Goal: Task Accomplishment & Management: Manage account settings

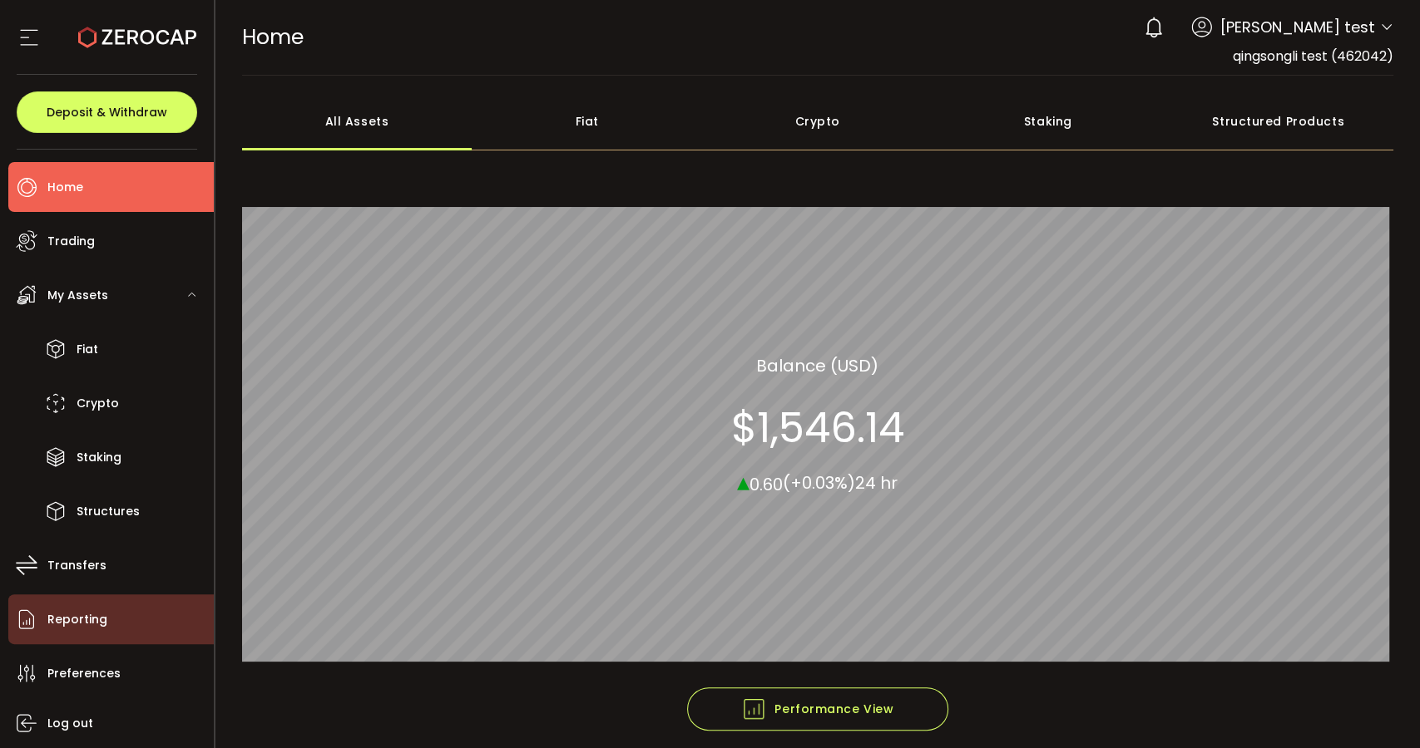
scroll to position [52, 0]
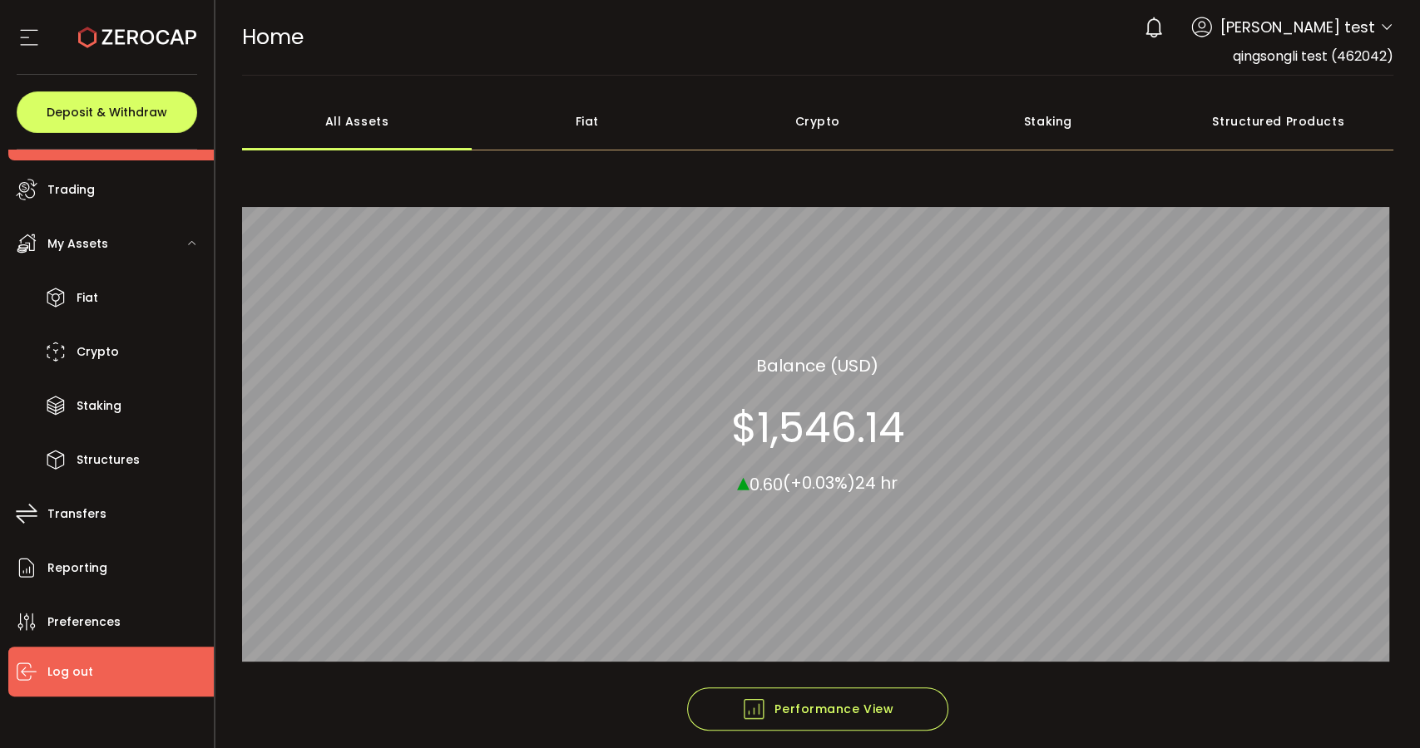
click at [99, 672] on li "Log out" at bounding box center [110, 672] width 205 height 50
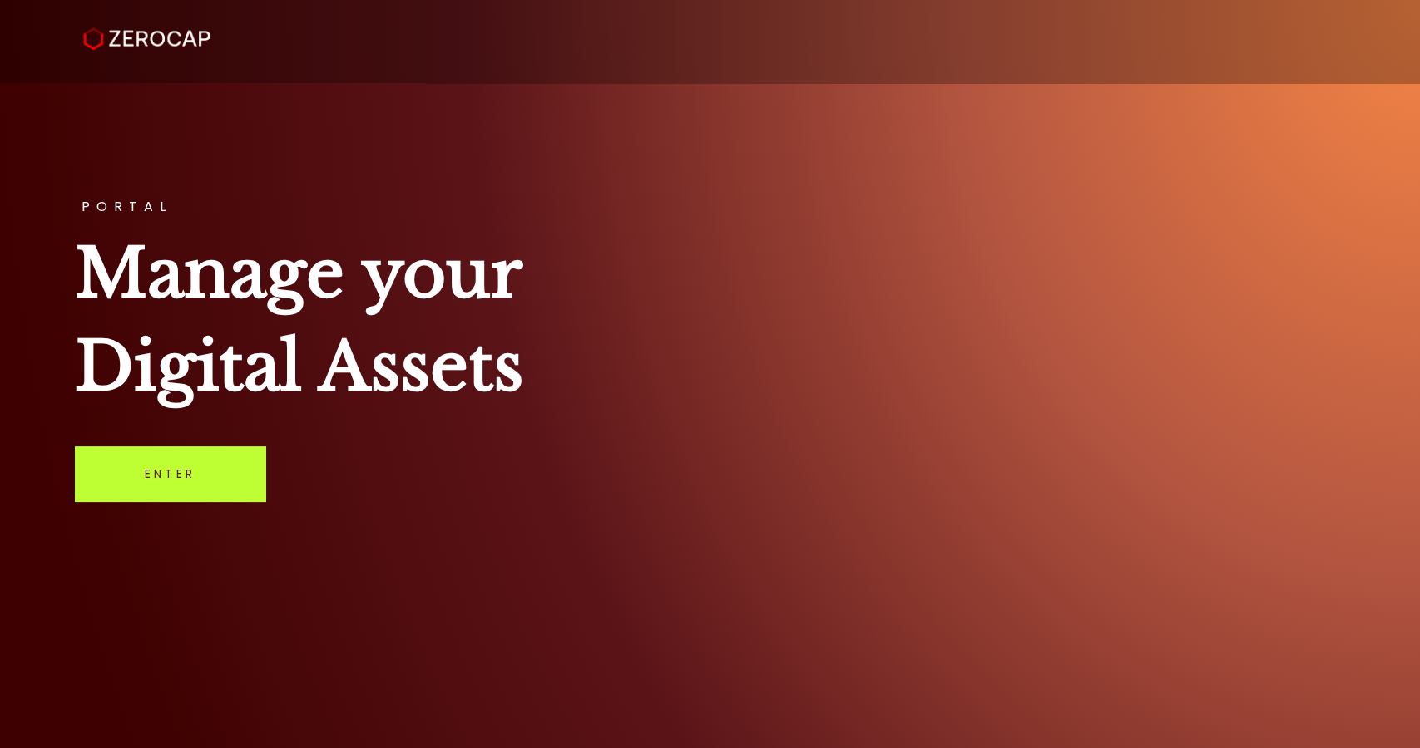
click at [137, 498] on link "Enter" at bounding box center [170, 474] width 190 height 55
click at [173, 492] on link "Enter" at bounding box center [170, 474] width 190 height 55
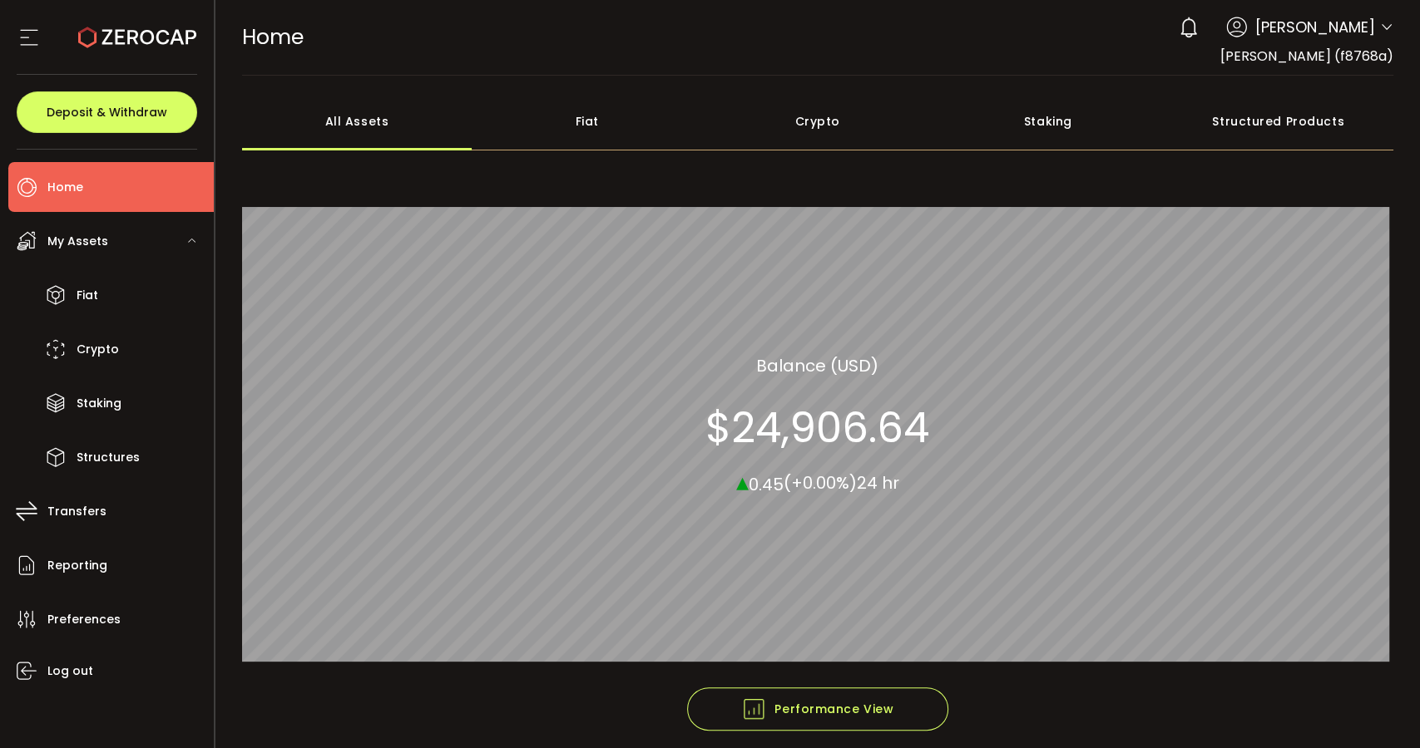
click at [589, 117] on div "Fiat" at bounding box center [587, 121] width 230 height 58
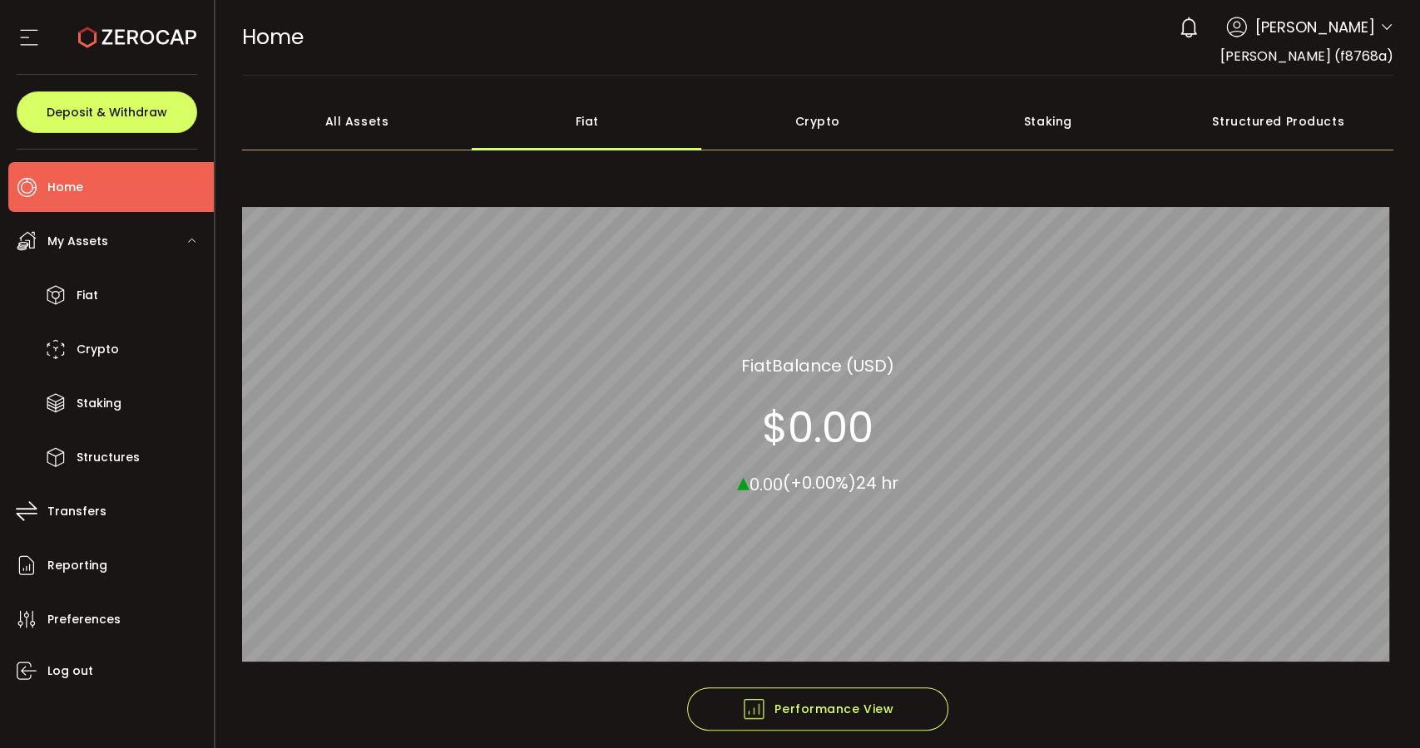
click at [1038, 127] on div "Staking" at bounding box center [1047, 121] width 230 height 58
click at [1301, 129] on div "Structured Products" at bounding box center [1278, 121] width 230 height 58
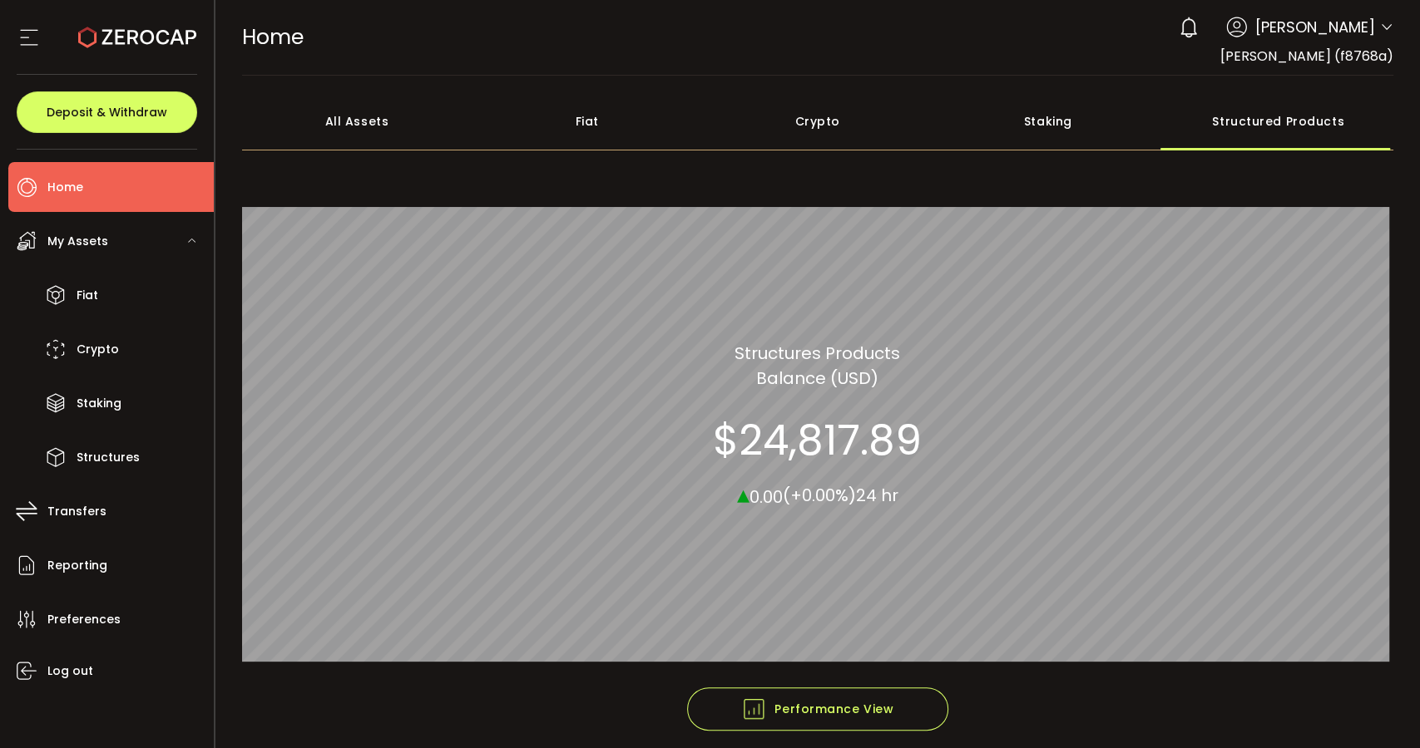
scroll to position [70, 0]
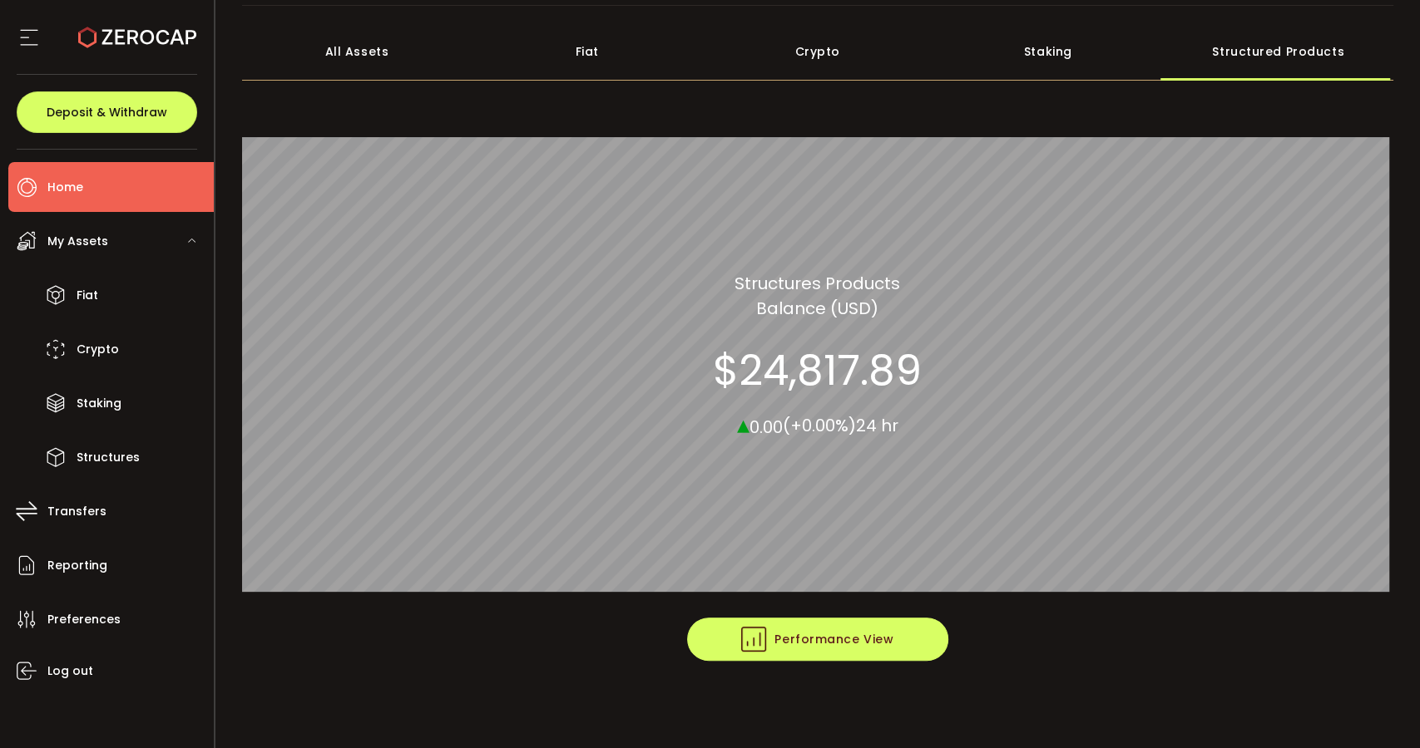
click at [888, 644] on span "Performance View" at bounding box center [817, 639] width 152 height 25
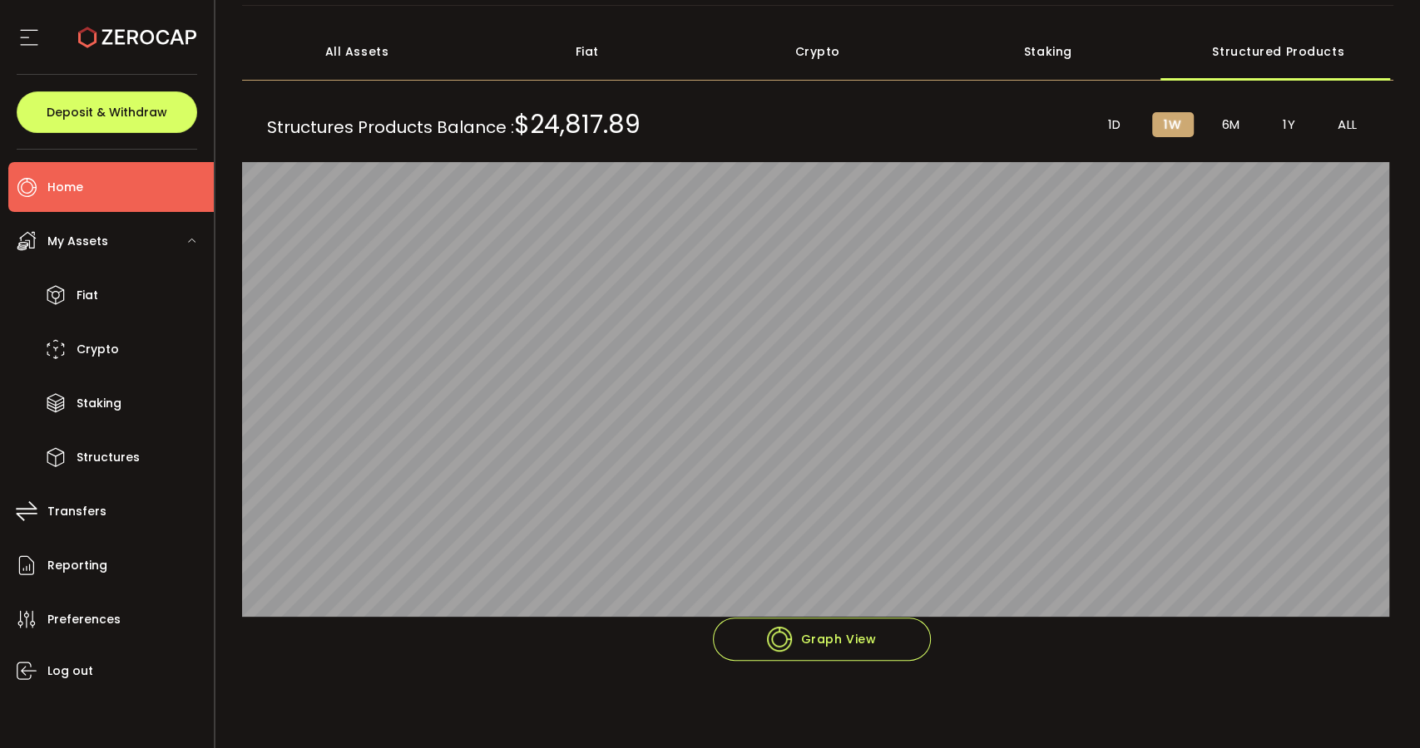
click at [1108, 120] on span "1D" at bounding box center [1114, 124] width 13 height 15
click at [1178, 120] on li "1W" at bounding box center [1173, 124] width 42 height 25
click at [1227, 128] on span "6M" at bounding box center [1231, 124] width 18 height 15
click at [1276, 122] on li "1Y" at bounding box center [1289, 124] width 42 height 25
click at [1346, 128] on span "ALL" at bounding box center [1347, 124] width 20 height 15
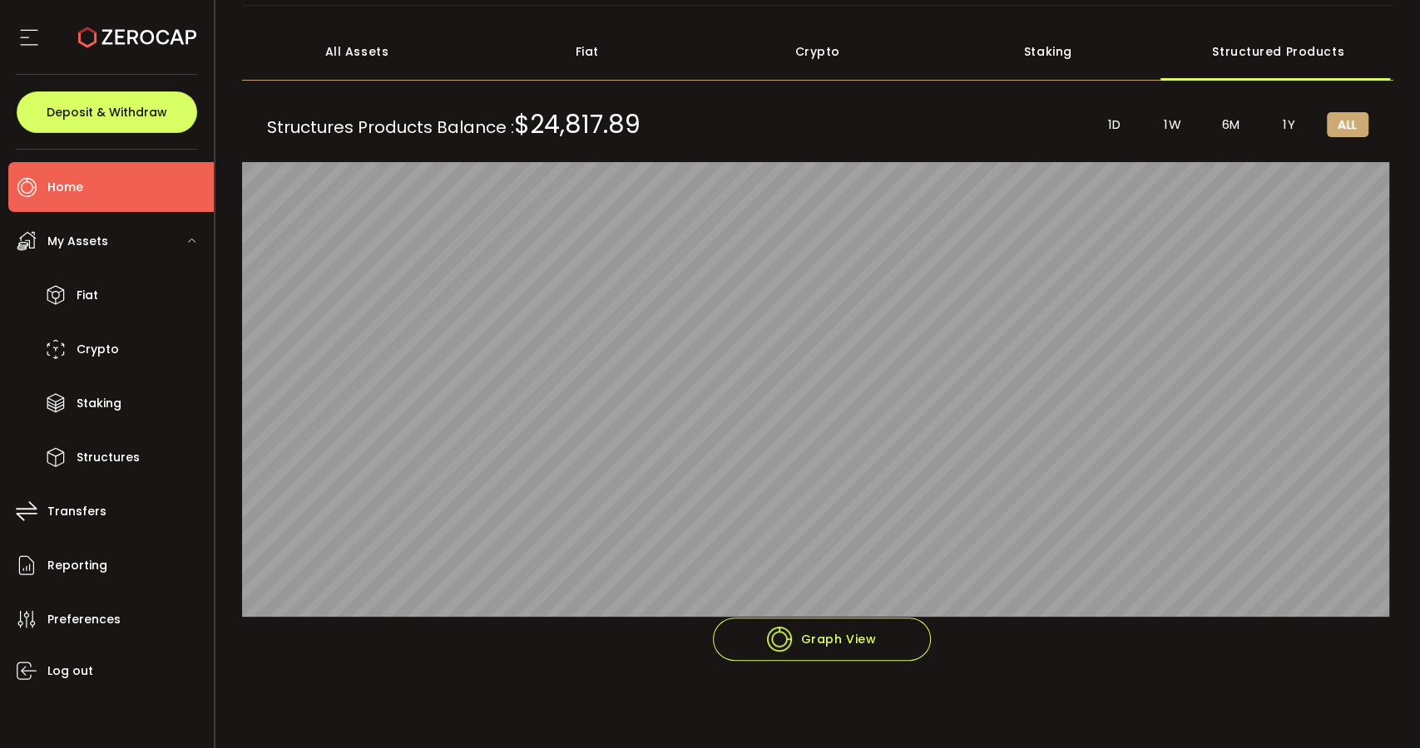
click at [1215, 132] on li "6M" at bounding box center [1231, 124] width 42 height 25
click at [1166, 129] on span "1W" at bounding box center [1171, 124] width 17 height 15
click at [1128, 141] on div "Structures Products Balance : $24,817.89 1D 1W 6M 1Y ALL 15 Sep 0:00 am Balance…" at bounding box center [818, 355] width 1152 height 526
click at [1108, 125] on span "1D" at bounding box center [1114, 124] width 13 height 15
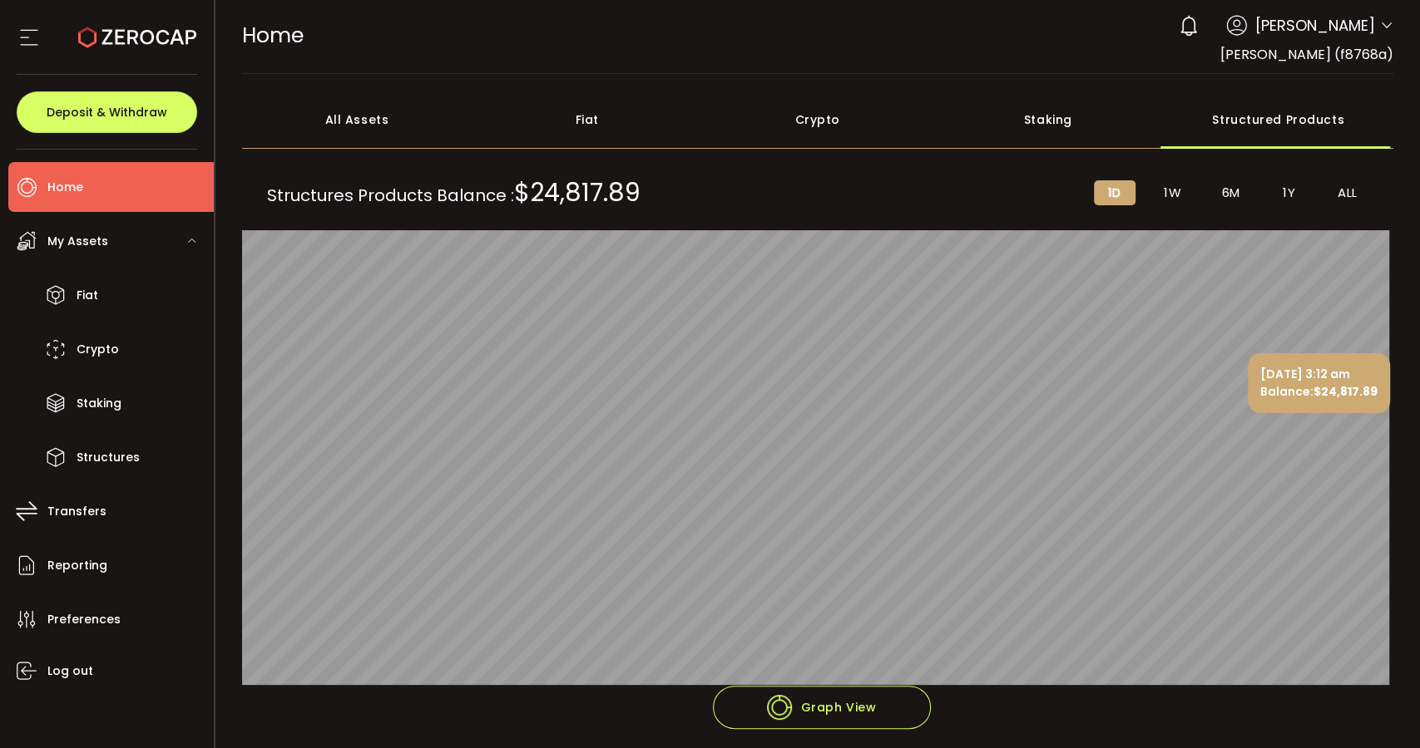
scroll to position [0, 0]
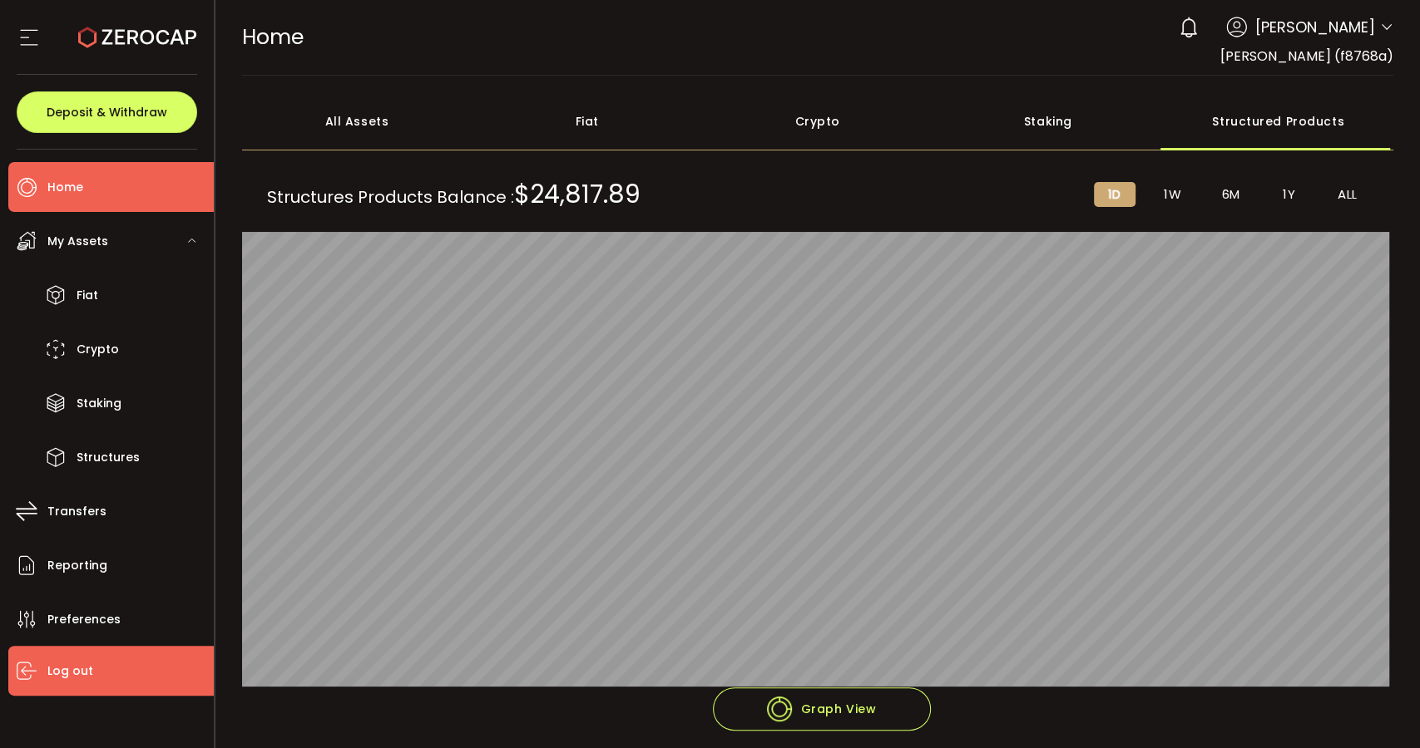
click at [86, 663] on span "Log out" at bounding box center [70, 671] width 46 height 24
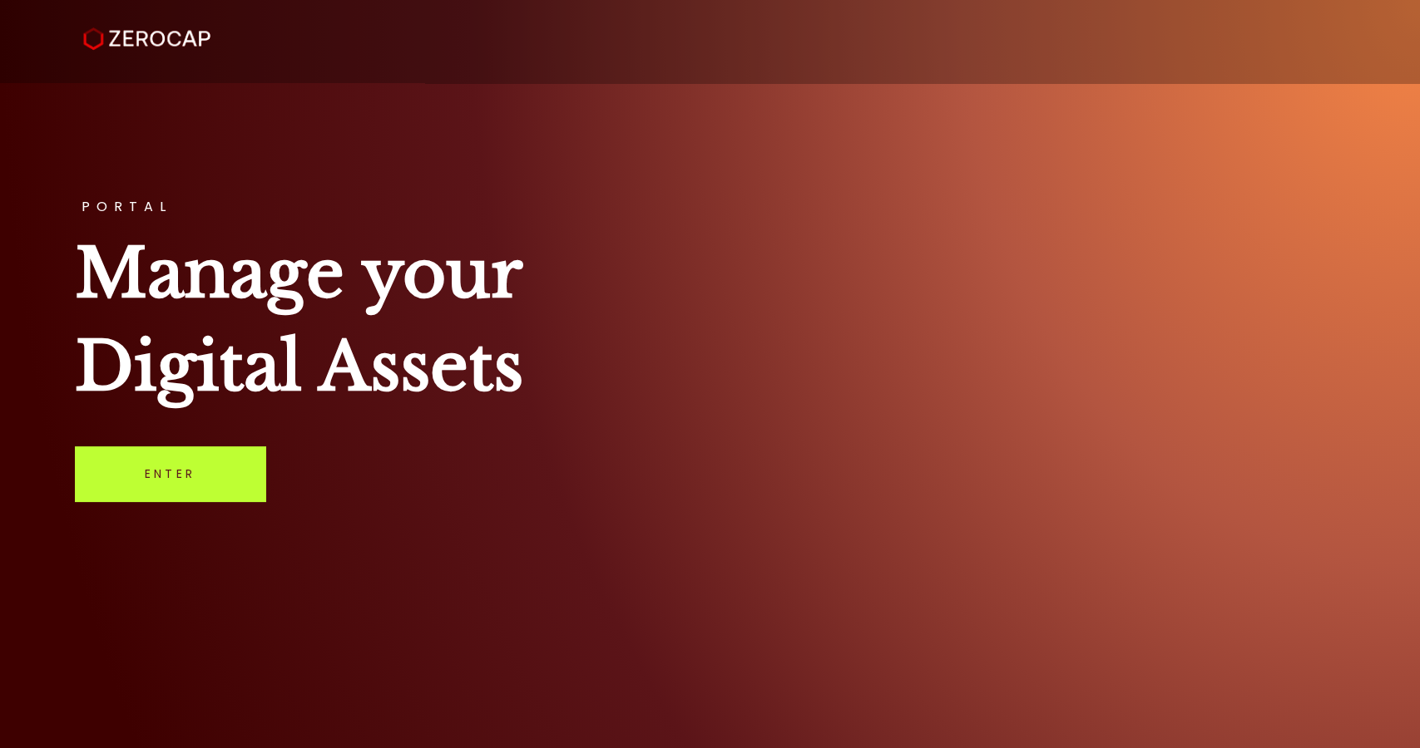
click at [200, 470] on link "Enter" at bounding box center [170, 474] width 190 height 55
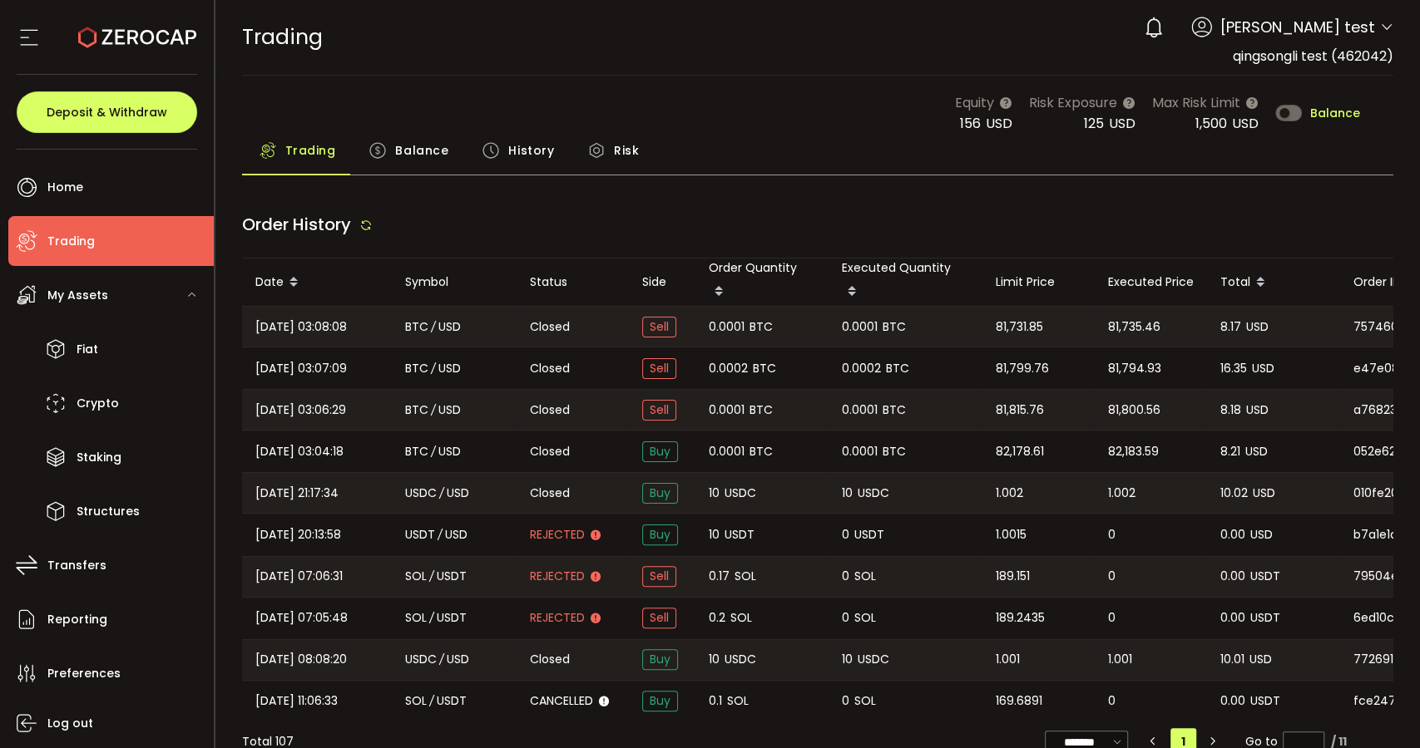
type input "***"
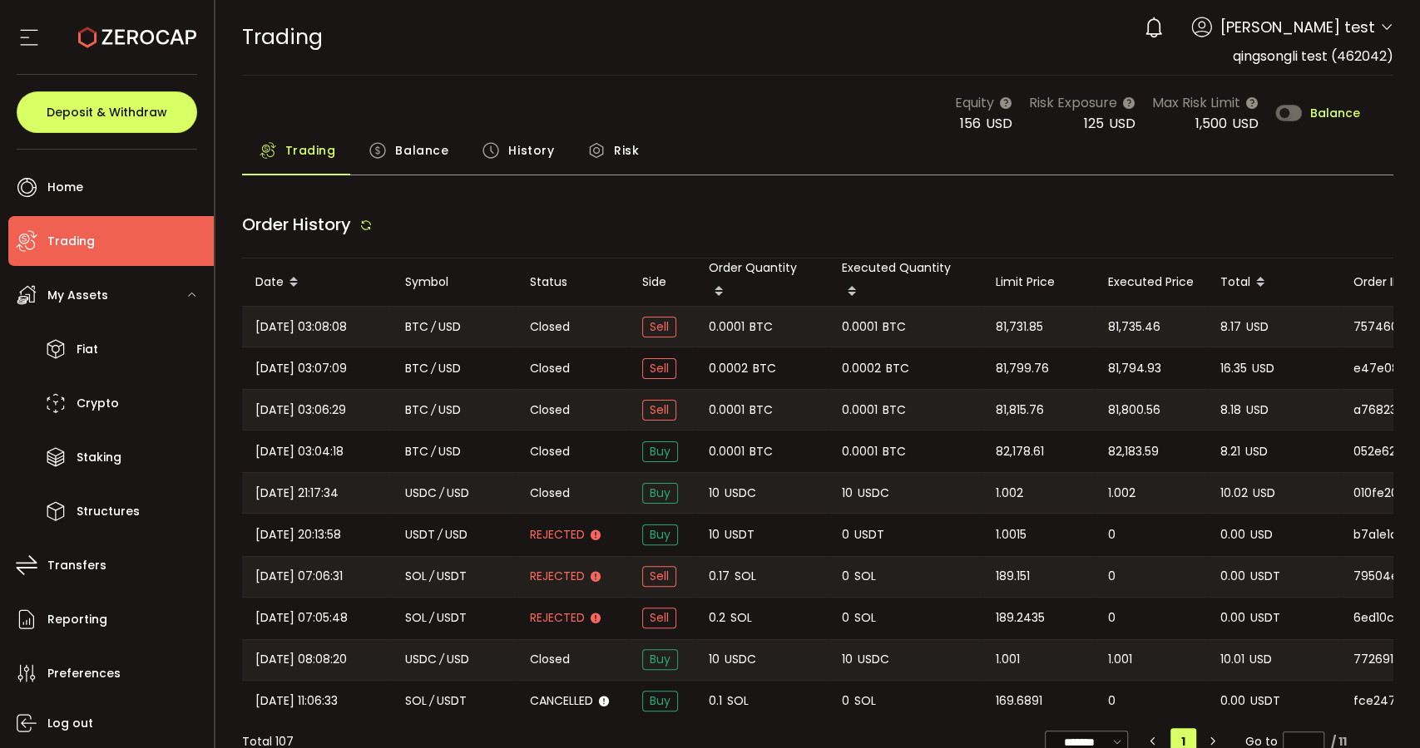
type input "***"
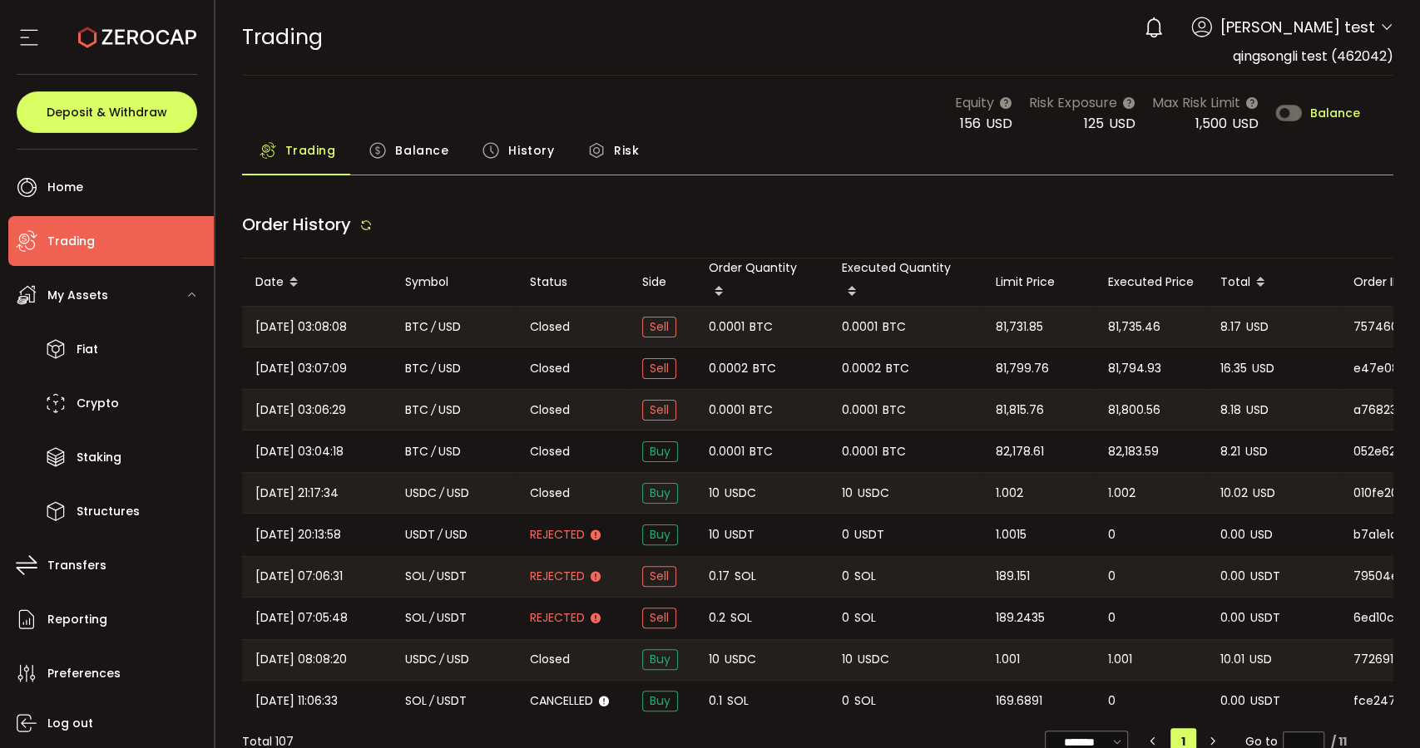
type input "***"
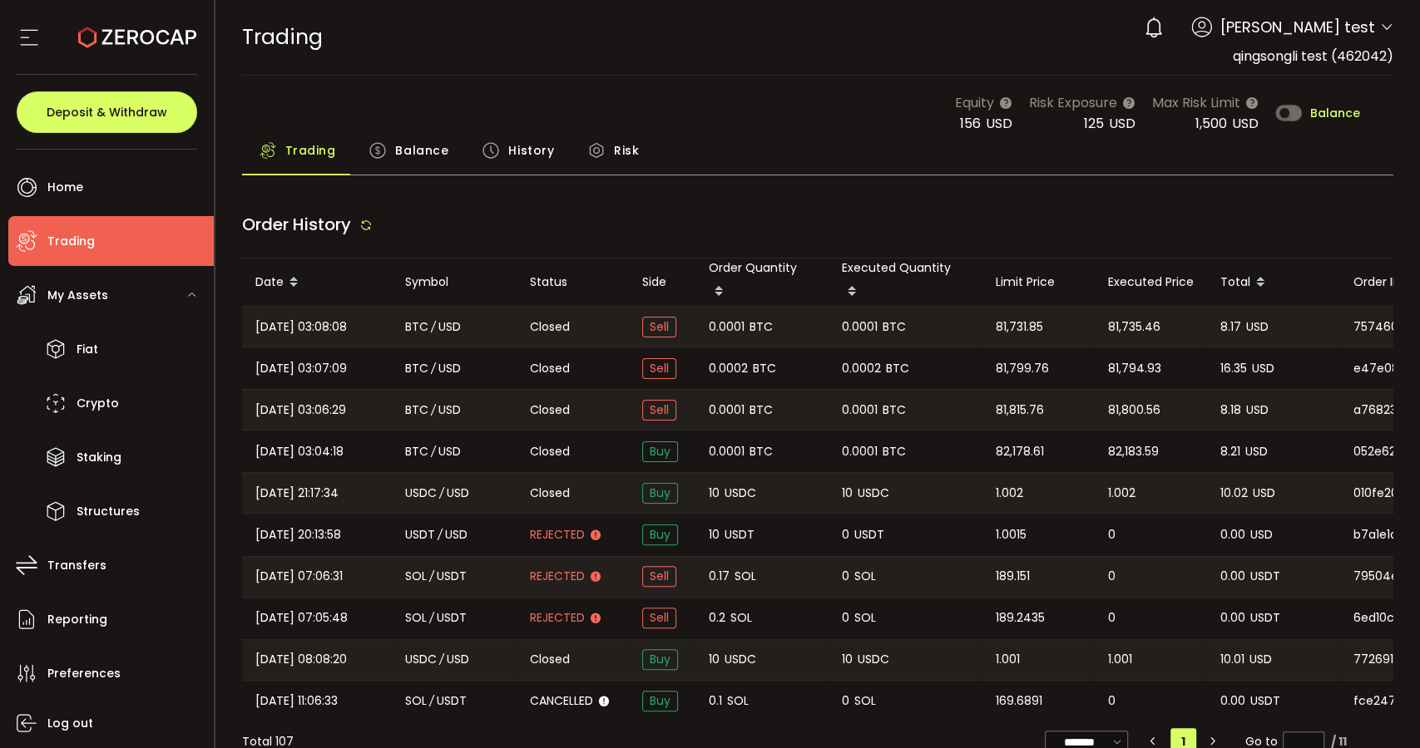
type input "***"
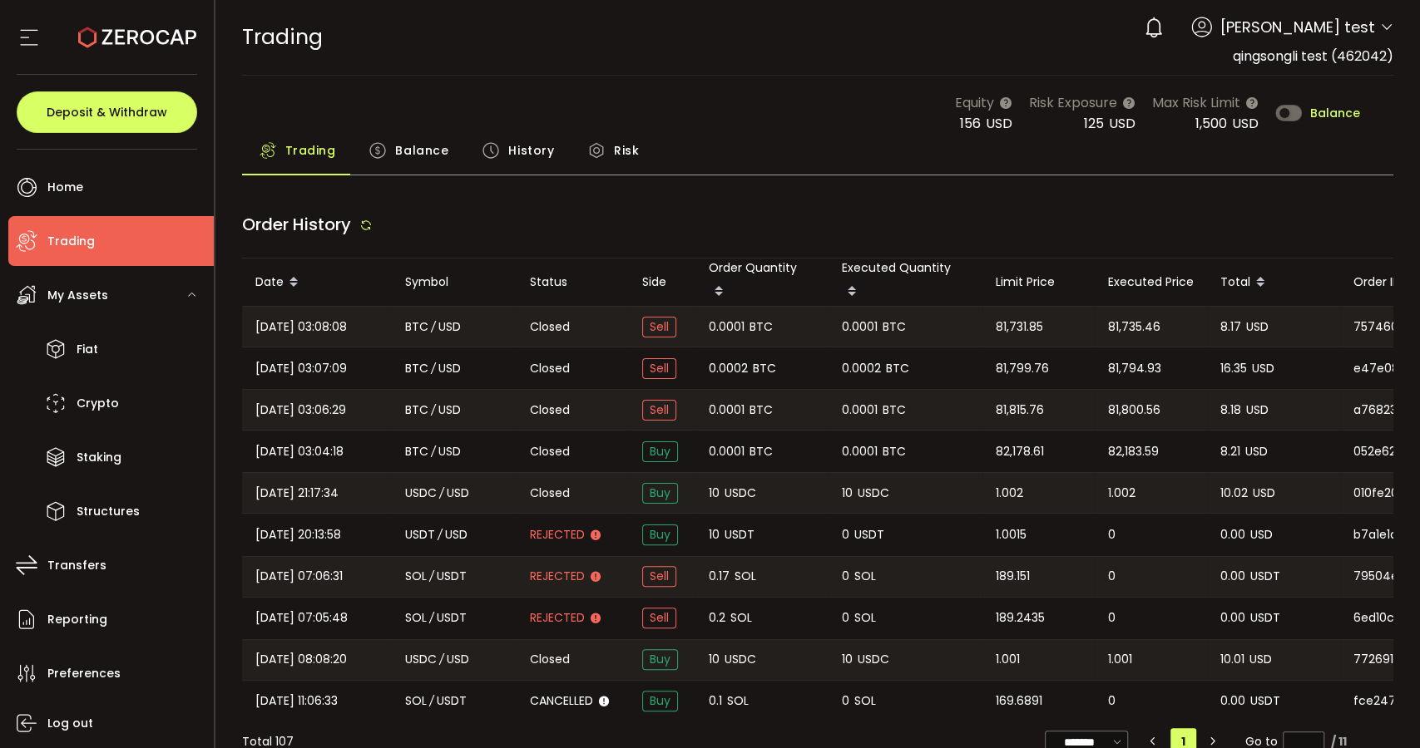
type input "***"
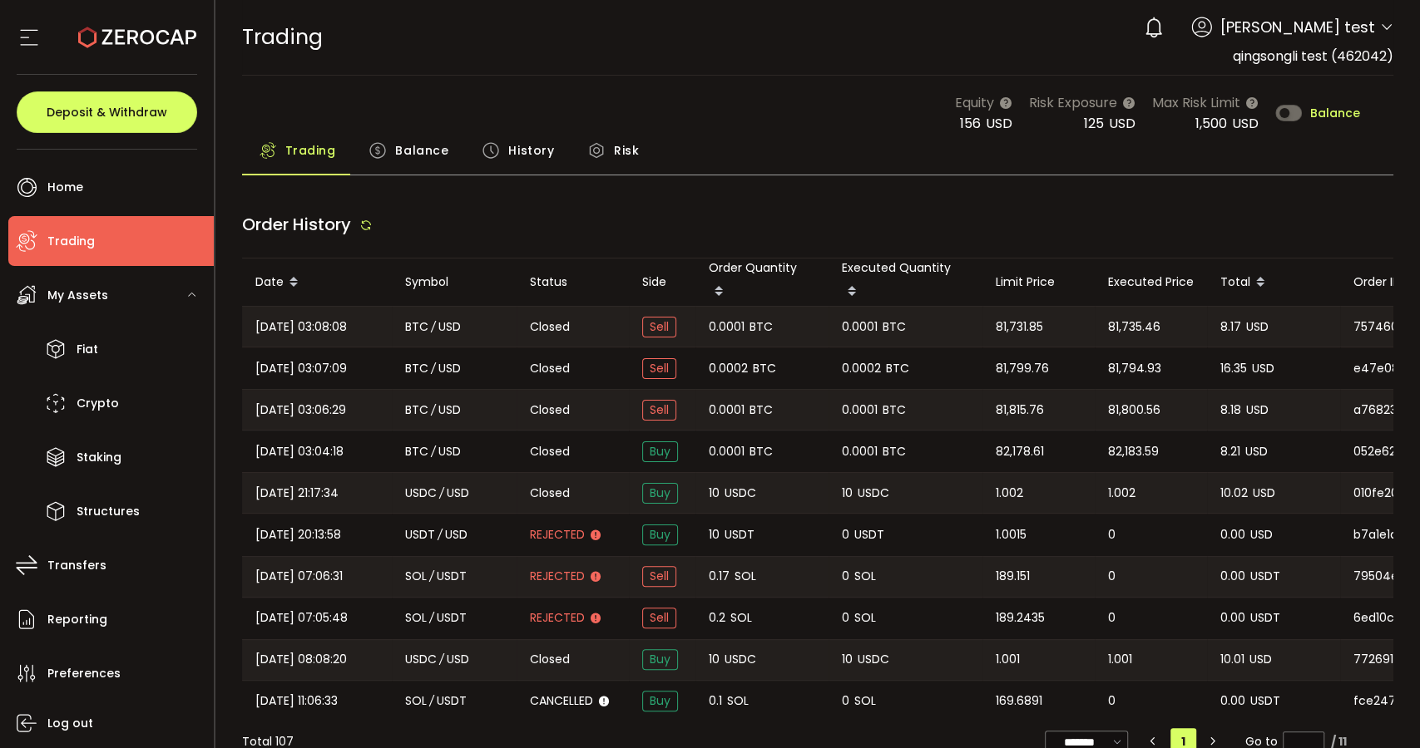
type input "***"
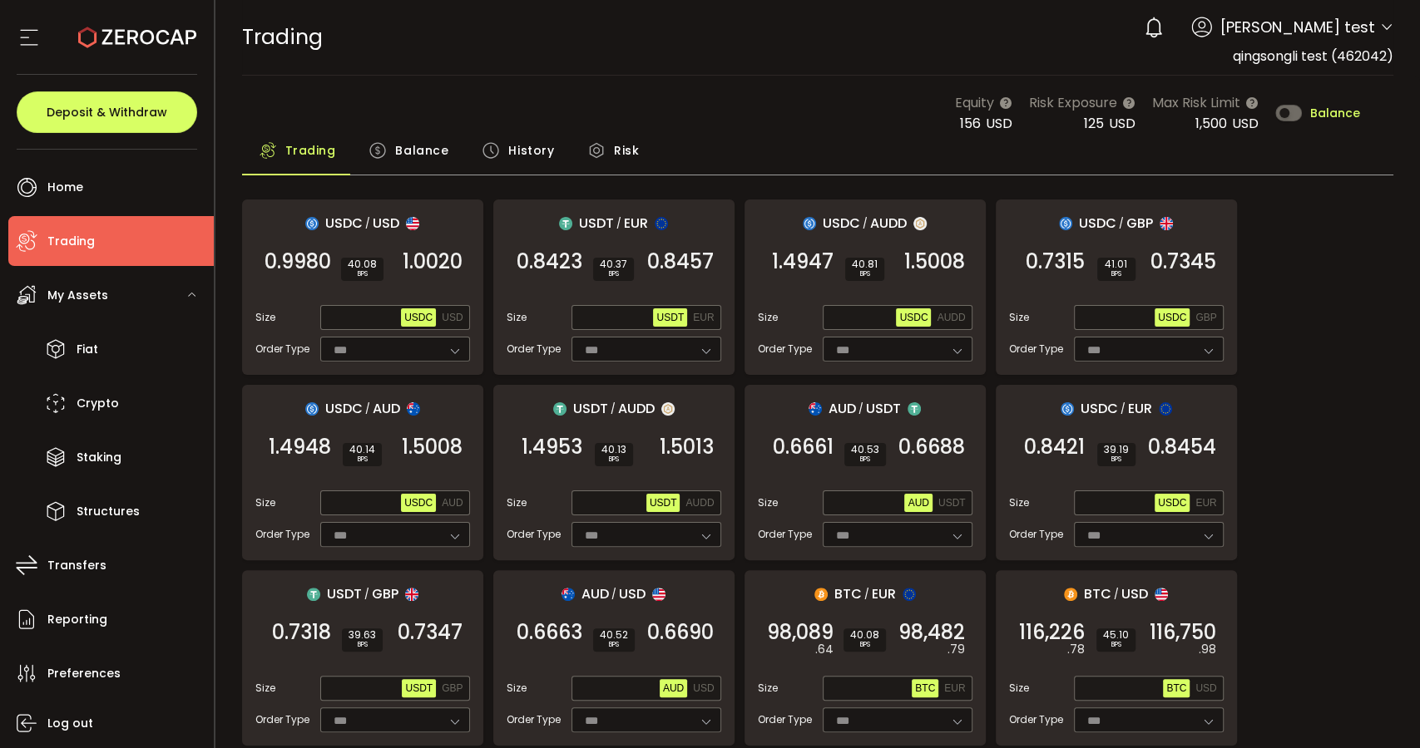
click at [422, 143] on span "Balance" at bounding box center [421, 150] width 53 height 33
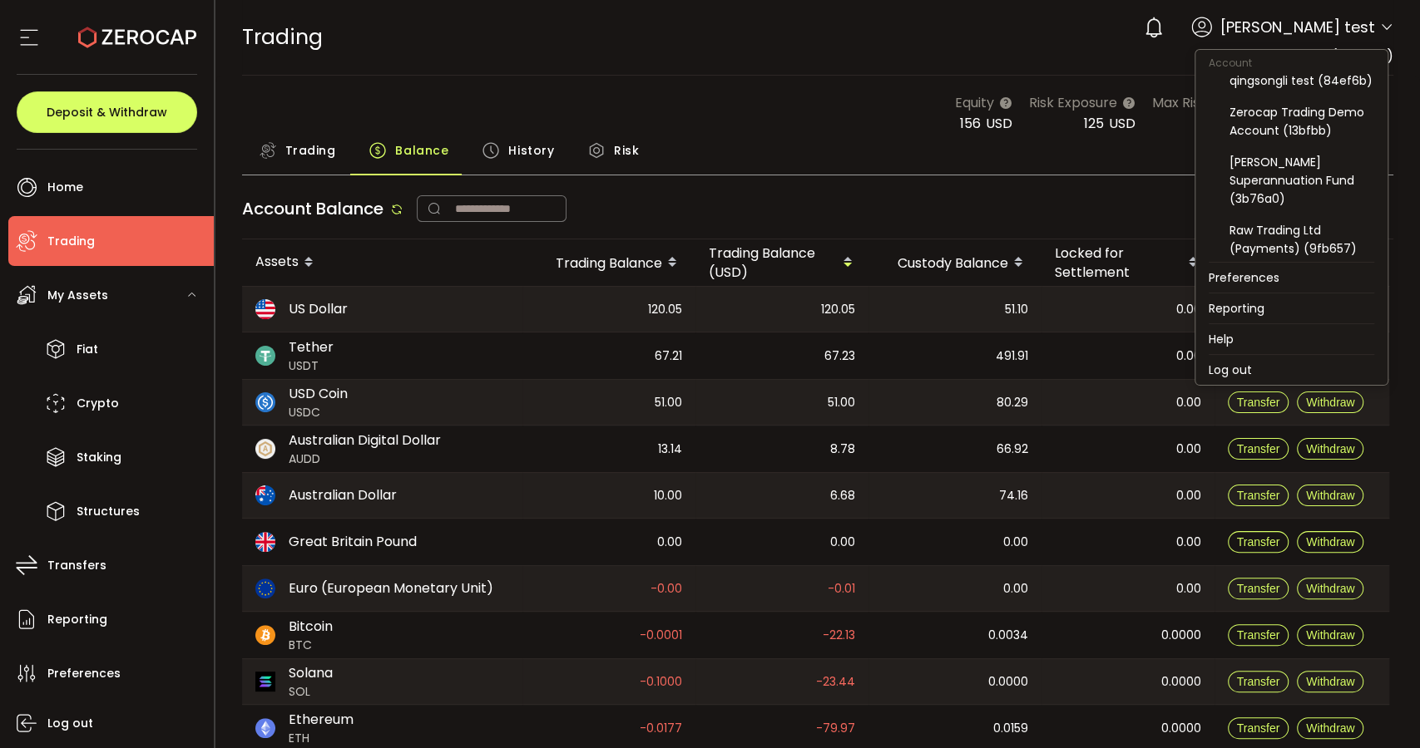
scroll to position [322, 0]
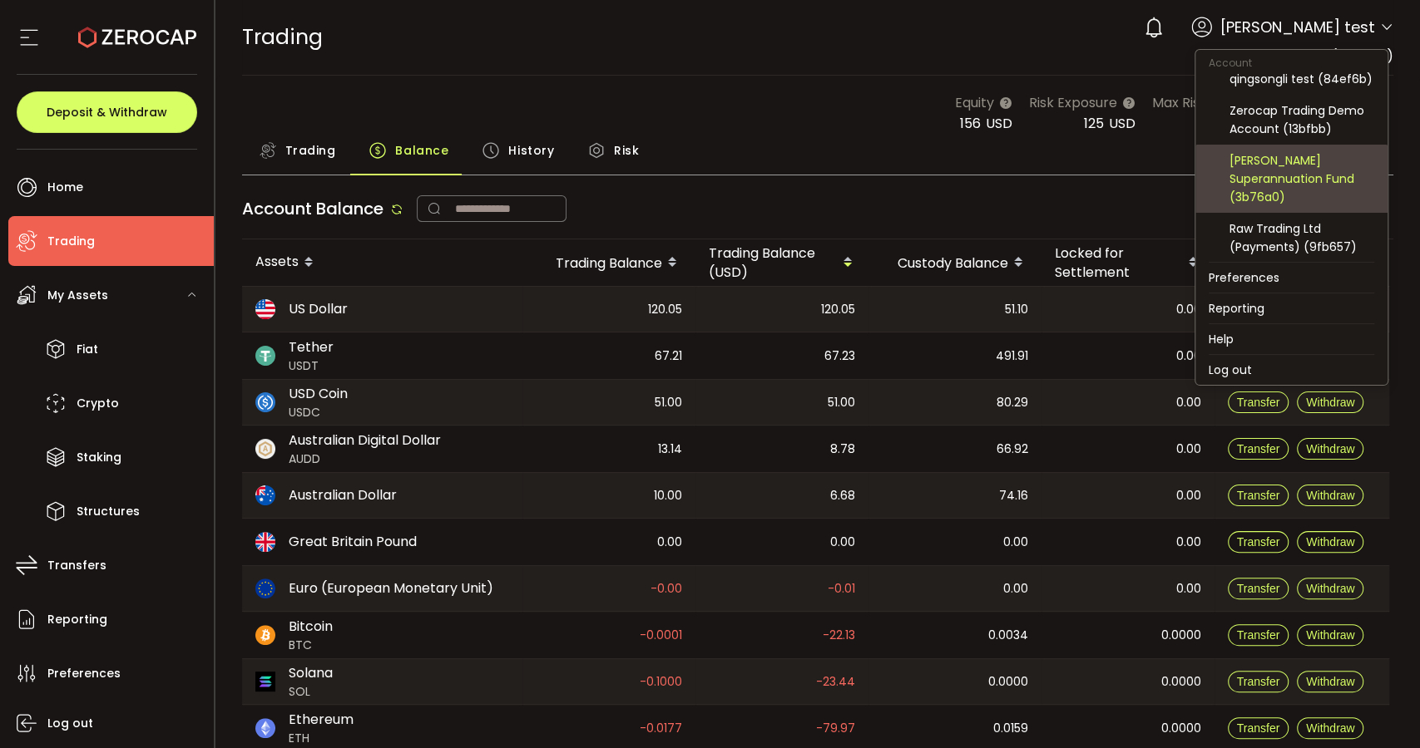
click at [1314, 185] on div "Ivany Superannuation Fund (3b76a0)" at bounding box center [1301, 178] width 145 height 55
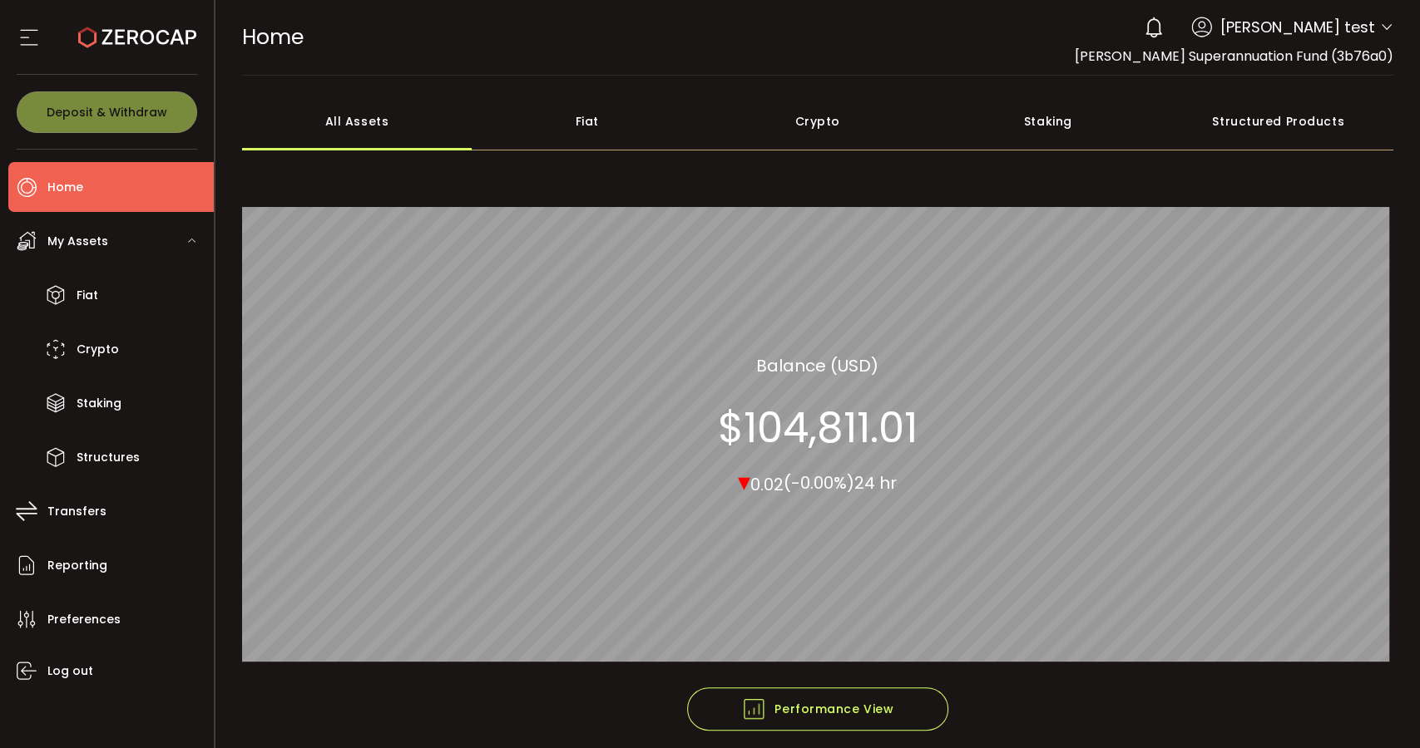
click at [1286, 126] on div "Structured Products" at bounding box center [1278, 121] width 230 height 58
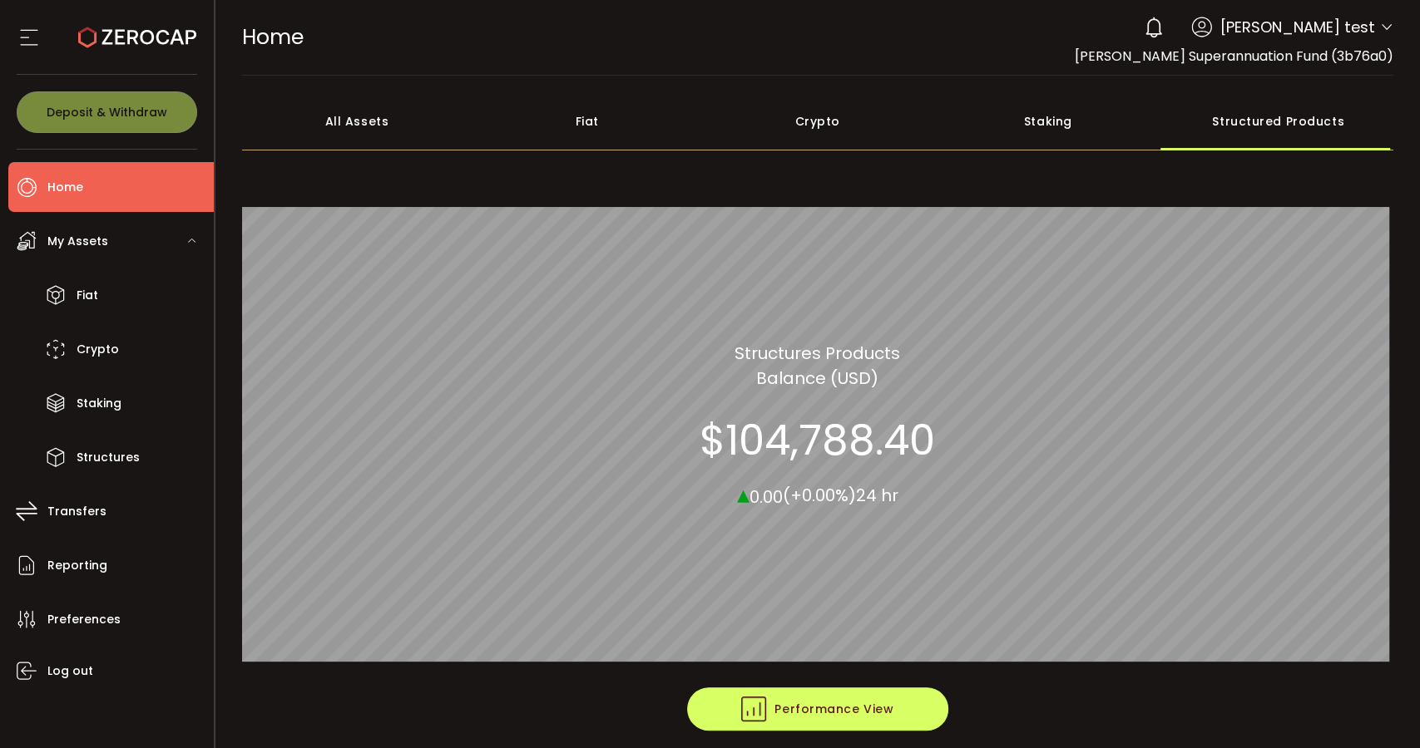
click at [906, 710] on button "Performance View" at bounding box center [817, 709] width 261 height 43
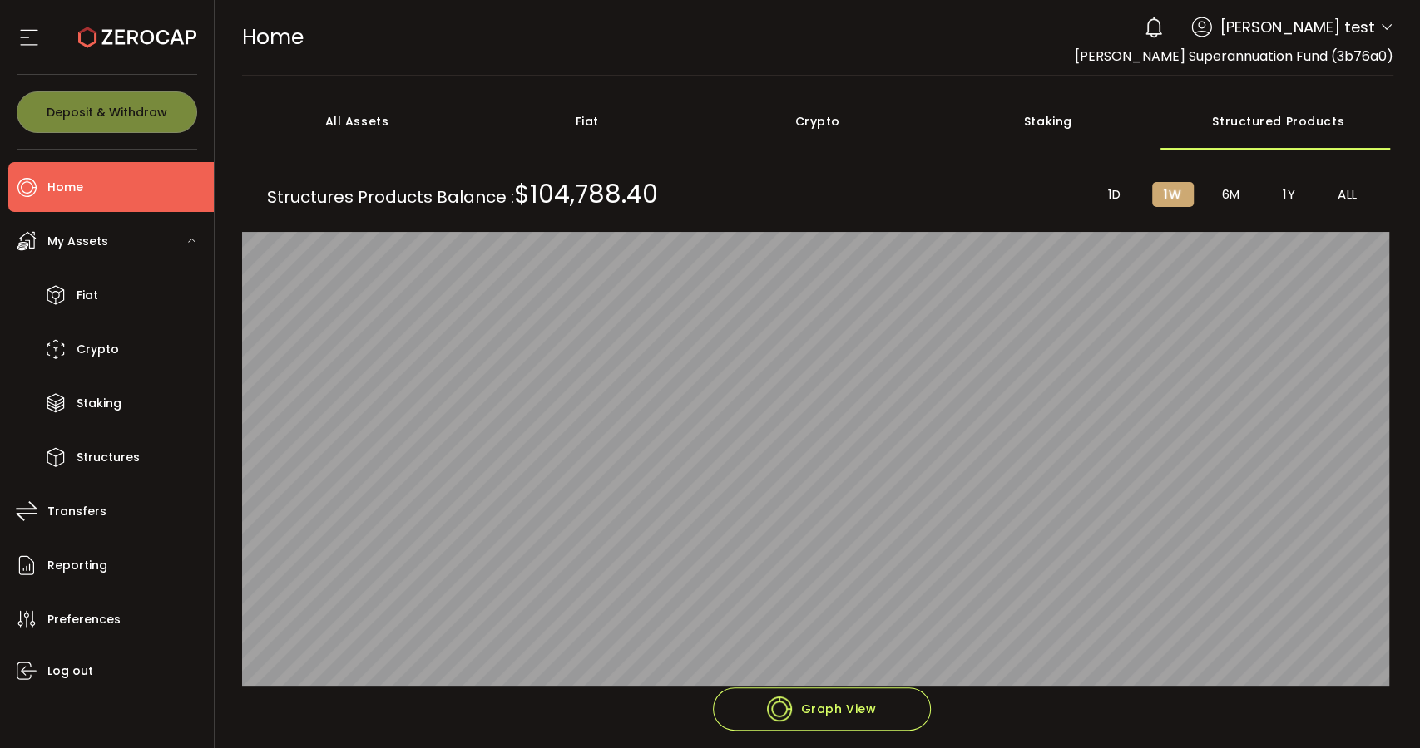
click at [1117, 195] on li "1D" at bounding box center [1115, 194] width 42 height 25
click at [1175, 189] on span "1W" at bounding box center [1171, 194] width 17 height 15
click at [1114, 201] on span "1D" at bounding box center [1114, 194] width 13 height 15
click at [1163, 188] on span "1W" at bounding box center [1171, 194] width 17 height 15
click at [1245, 185] on li "6M" at bounding box center [1231, 194] width 42 height 25
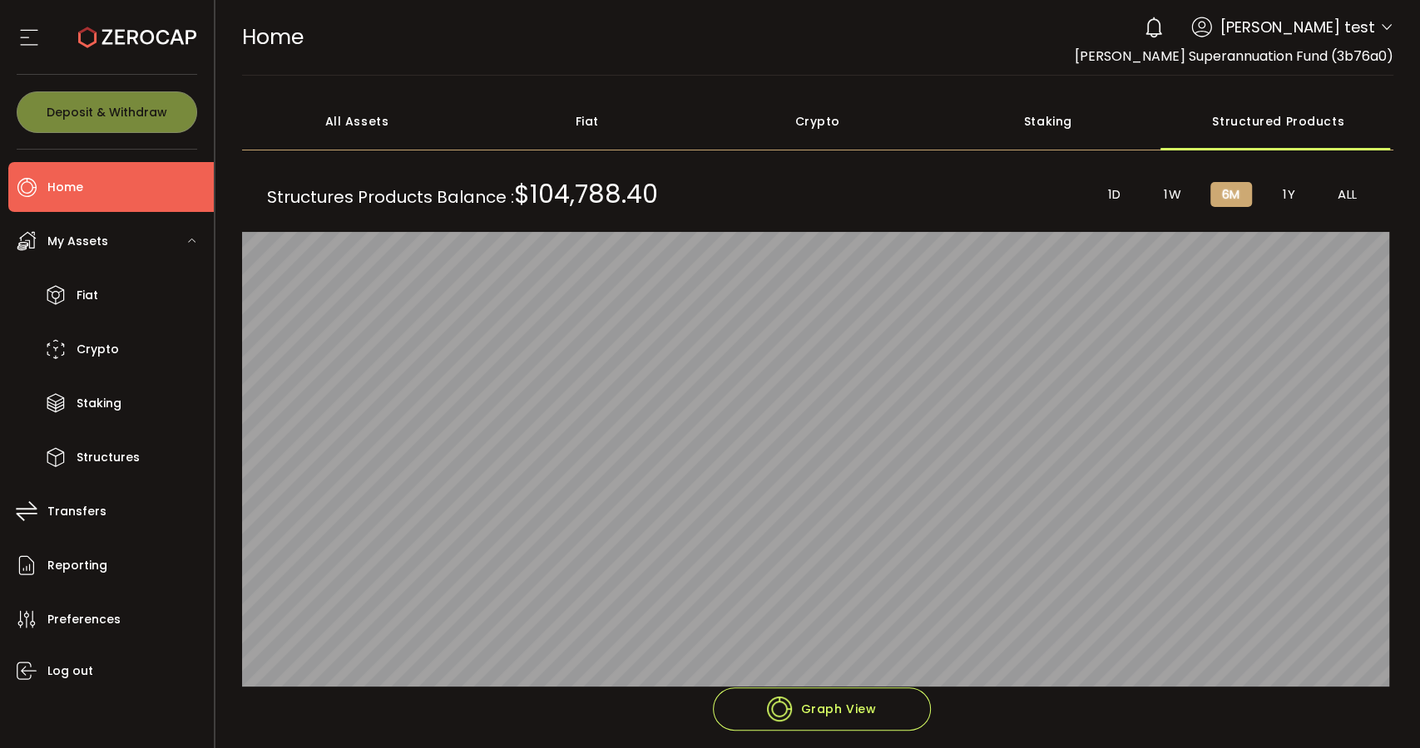
click at [1282, 200] on span "1Y" at bounding box center [1288, 194] width 12 height 15
click at [1339, 185] on li "ALL" at bounding box center [1347, 194] width 42 height 25
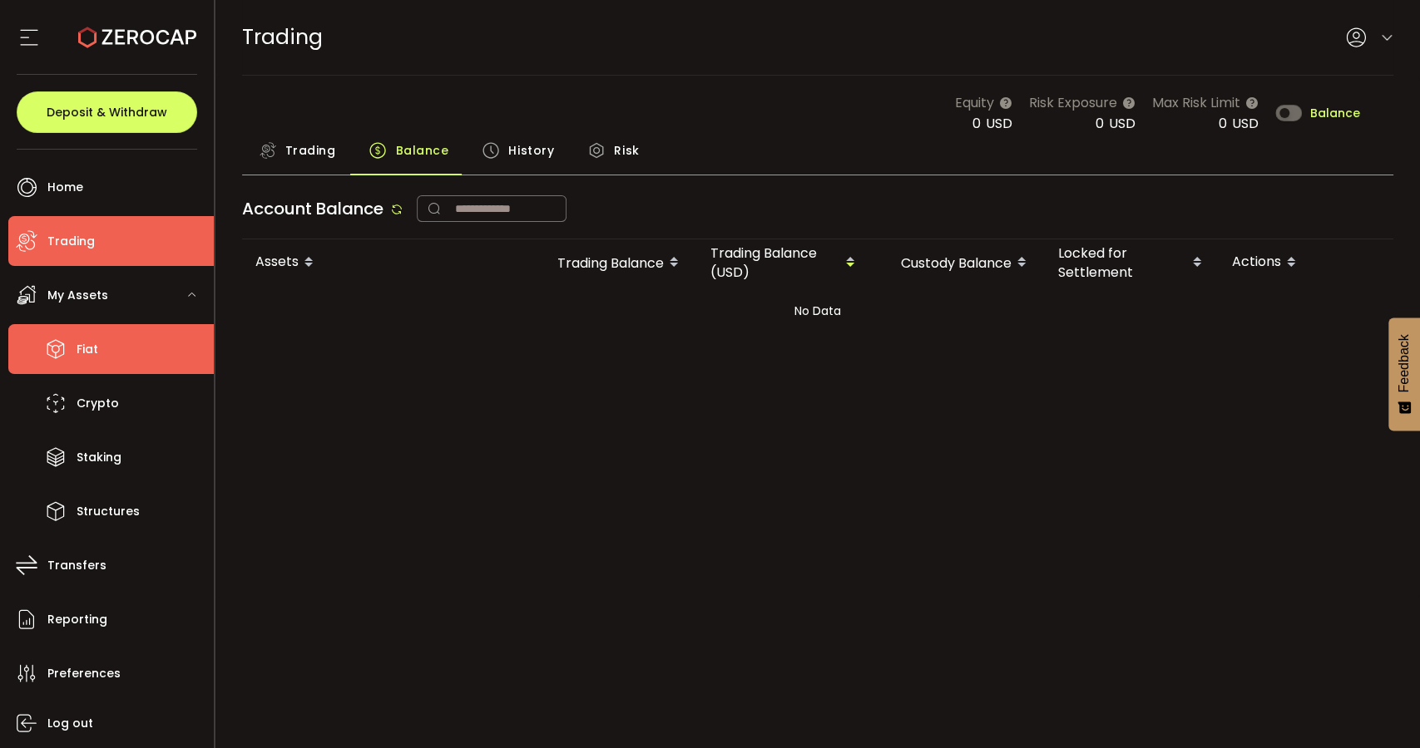
click at [139, 364] on li "Fiat" at bounding box center [110, 349] width 205 height 50
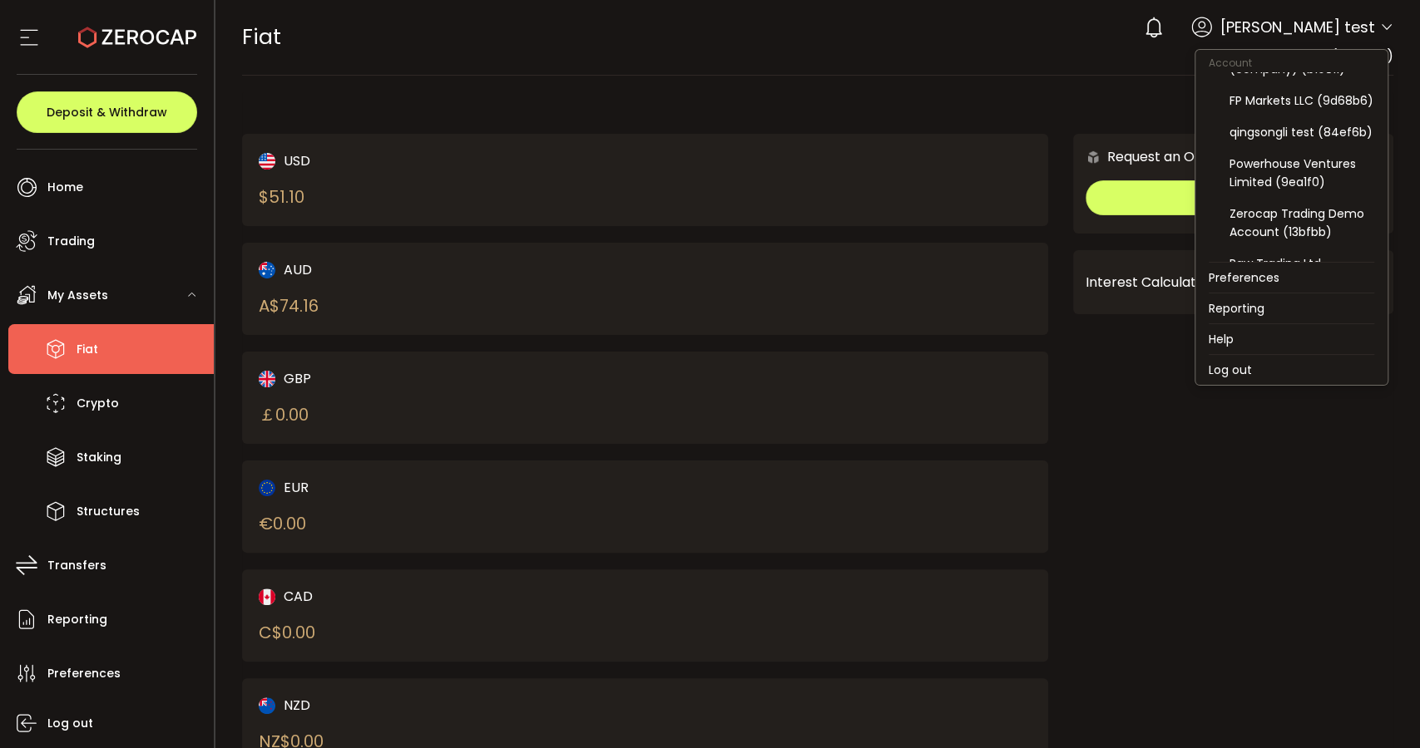
scroll to position [277, 0]
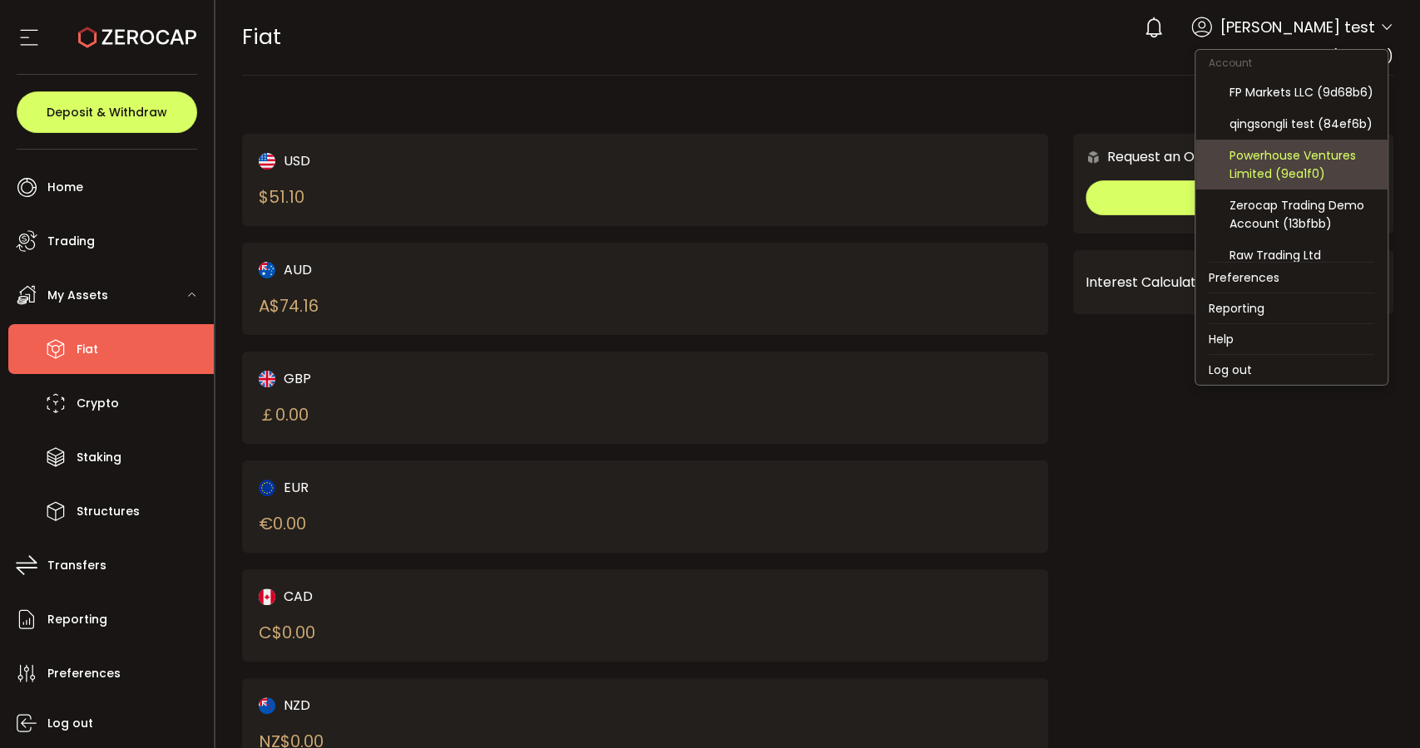
click at [1305, 180] on div "Powerhouse Ventures Limited (9ea1f0)" at bounding box center [1301, 164] width 145 height 37
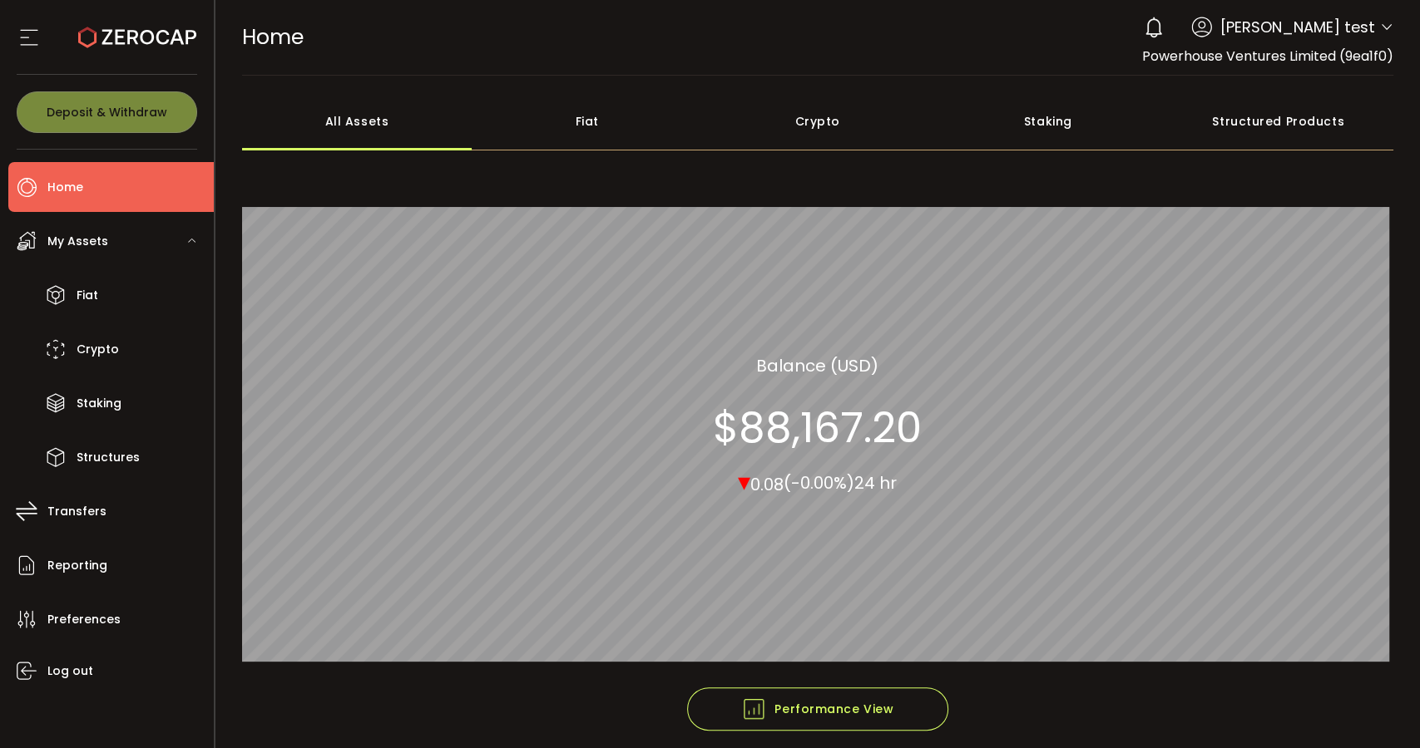
click at [1276, 119] on div "Structured Products" at bounding box center [1278, 121] width 230 height 58
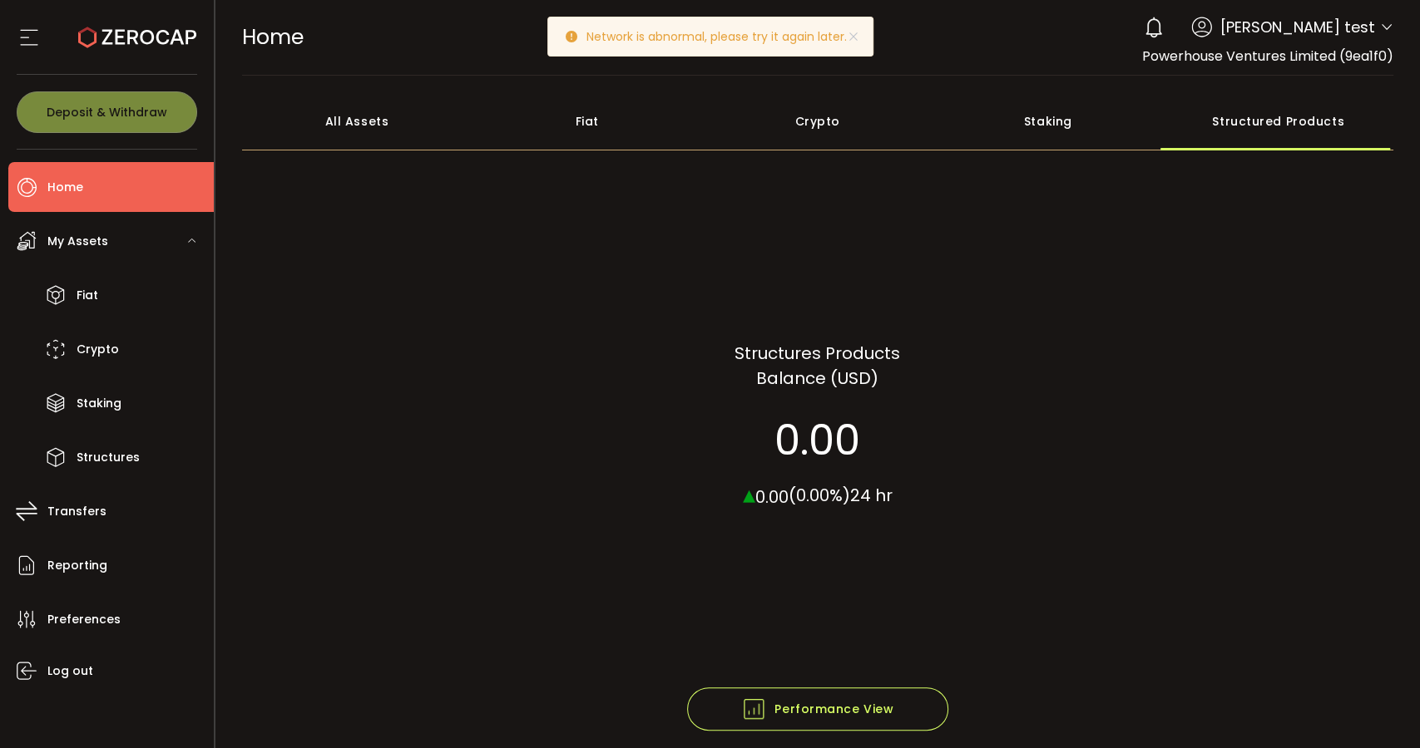
click at [1063, 120] on div "Staking" at bounding box center [1047, 121] width 230 height 58
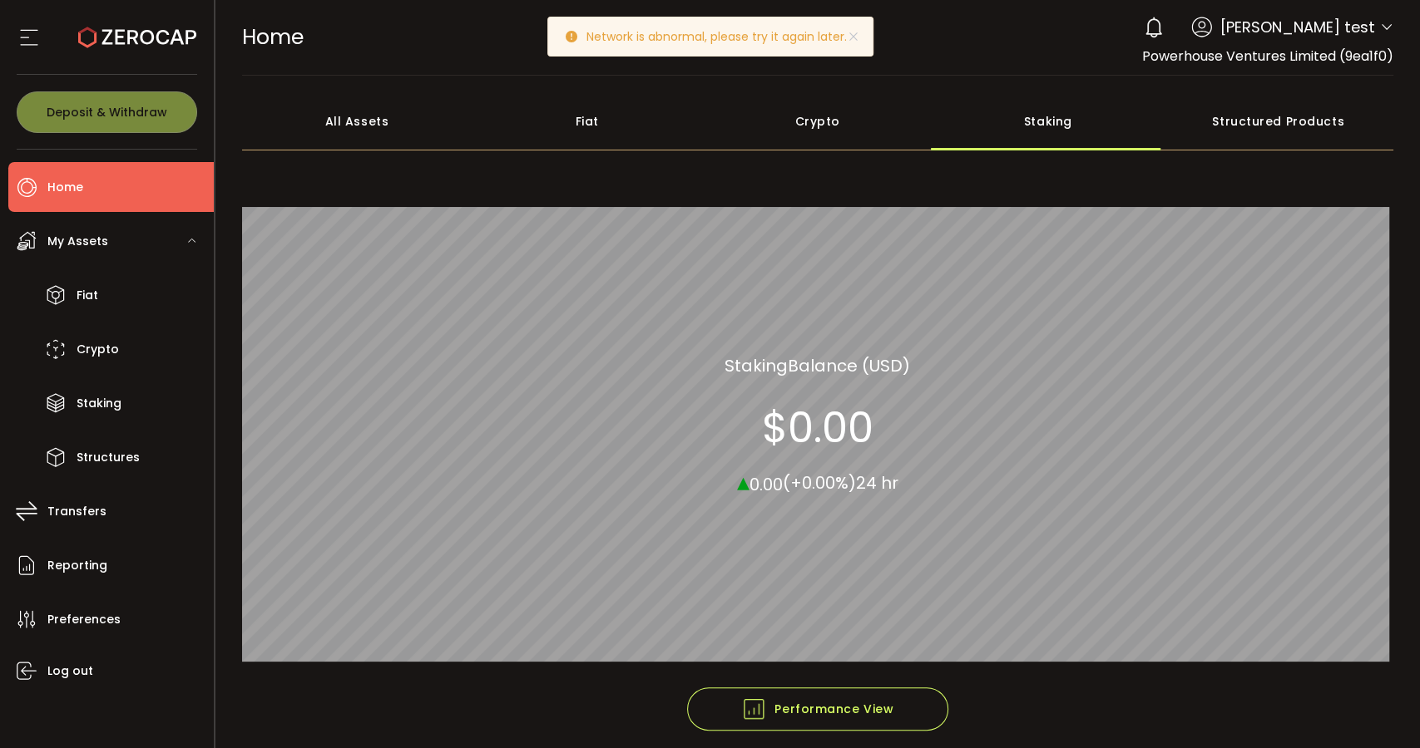
click at [1266, 135] on div "Structured Products" at bounding box center [1278, 121] width 230 height 58
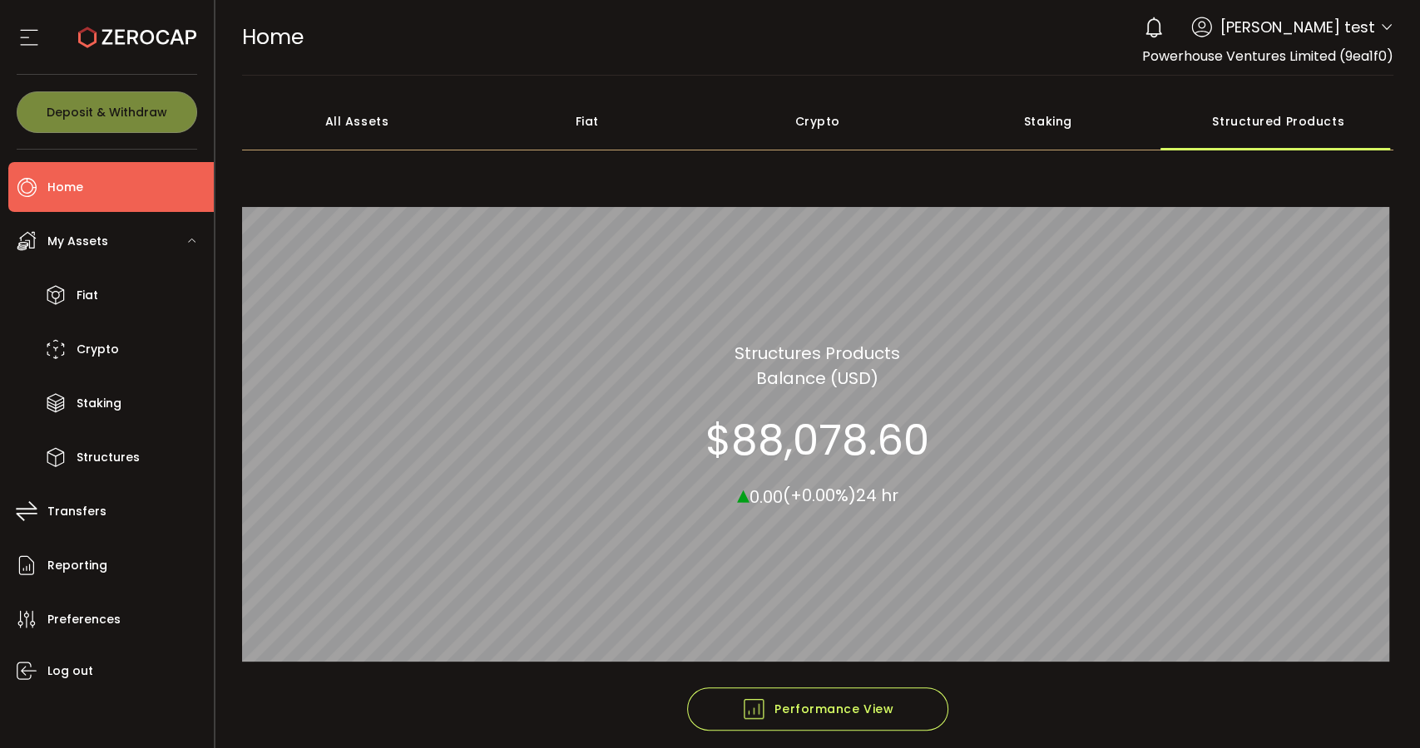
click at [881, 683] on div "IL Pallas Trading Portfolio NAV 100.00% Structures Products Balance (USD) $88,0…" at bounding box center [818, 425] width 1152 height 526
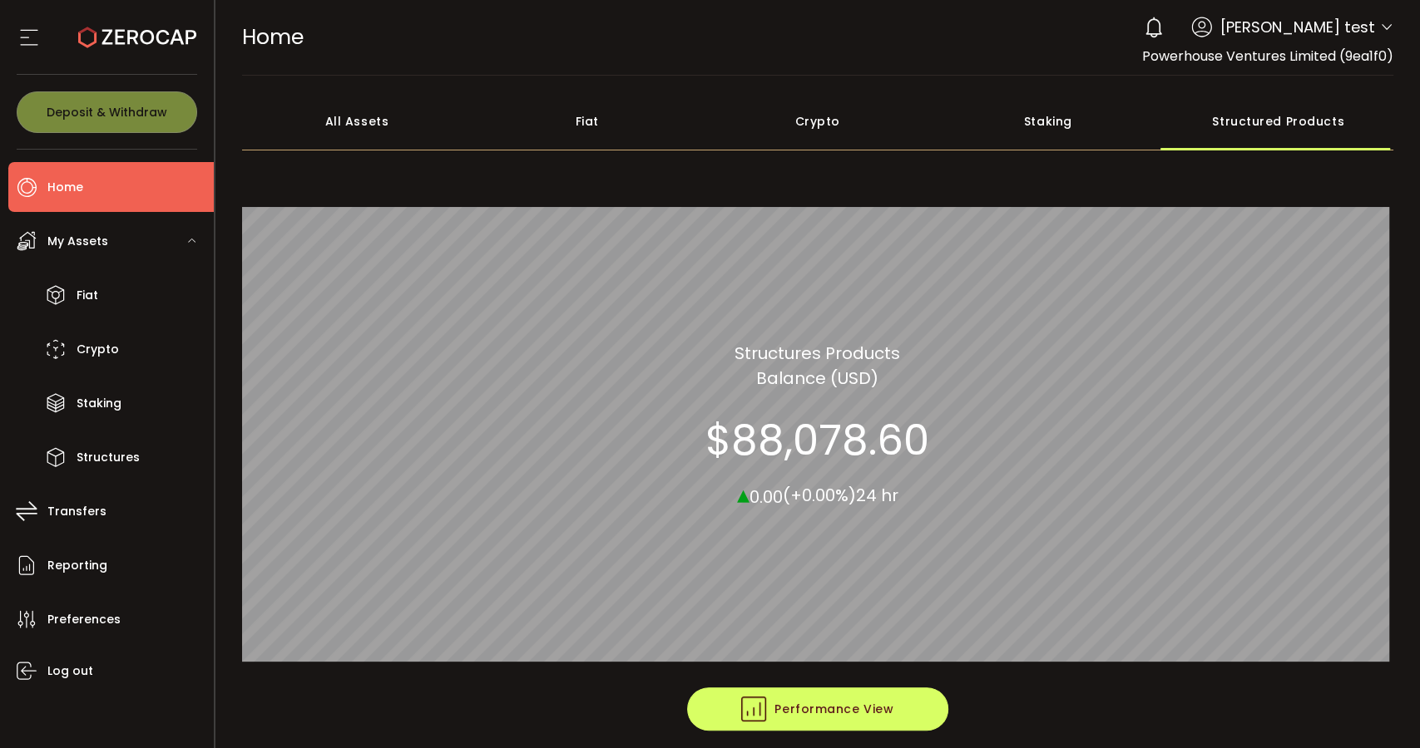
click at [908, 712] on button "Performance View" at bounding box center [817, 709] width 261 height 43
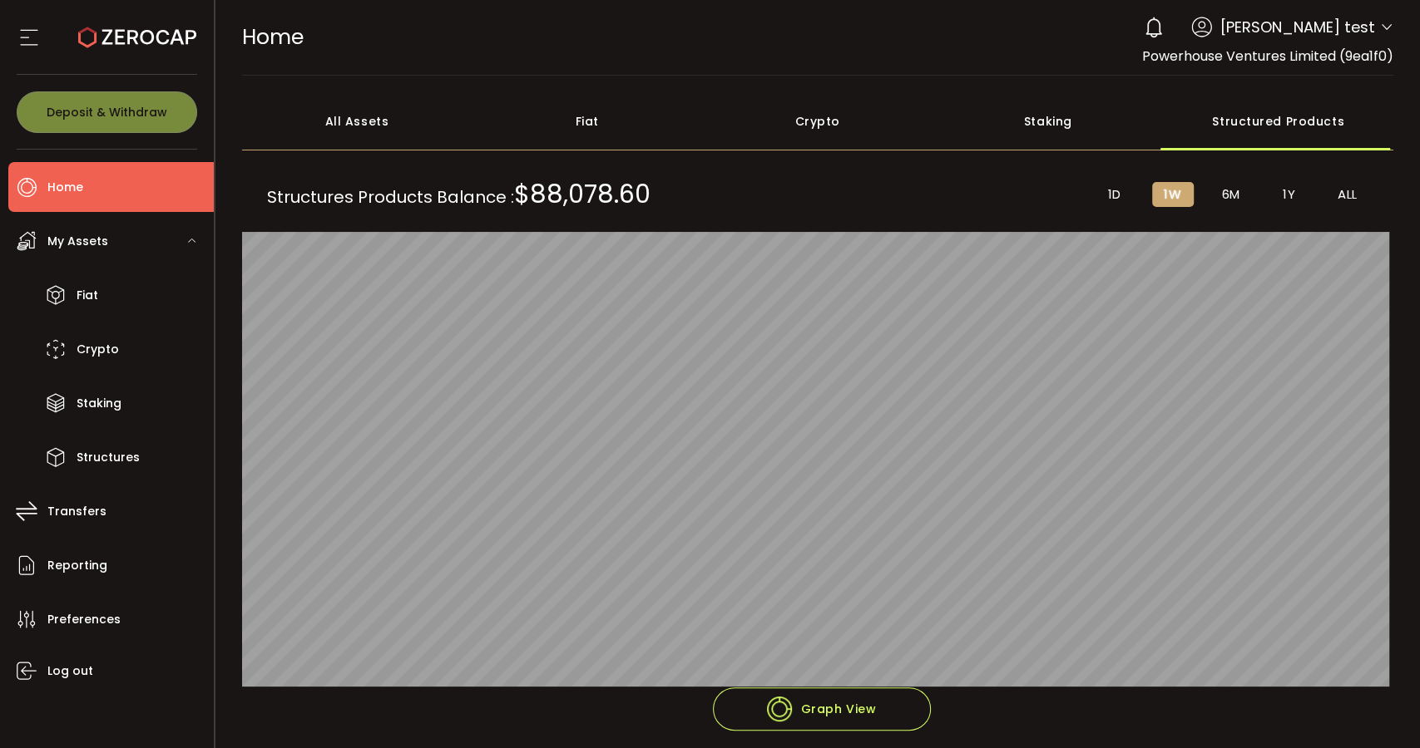
click at [1123, 198] on li "1D" at bounding box center [1115, 194] width 42 height 25
click at [1221, 185] on li "6M" at bounding box center [1231, 194] width 42 height 25
click at [1268, 200] on li "1Y" at bounding box center [1289, 194] width 42 height 25
click at [1337, 190] on span "ALL" at bounding box center [1347, 194] width 20 height 15
